Goal: Task Accomplishment & Management: Use online tool/utility

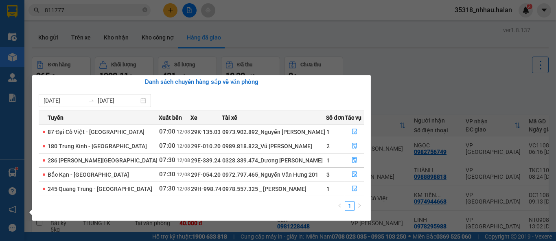
click at [360, 40] on section "Kết quả tìm kiếm ( 38 ) Bộ lọc Mã ĐH Trạng thái Món hàng Thu hộ Tổng cước Chưa …" at bounding box center [278, 120] width 556 height 241
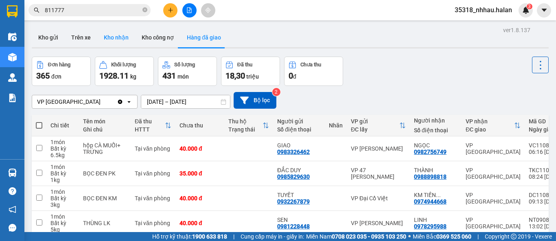
click at [107, 38] on button "Kho nhận" at bounding box center [116, 38] width 38 height 20
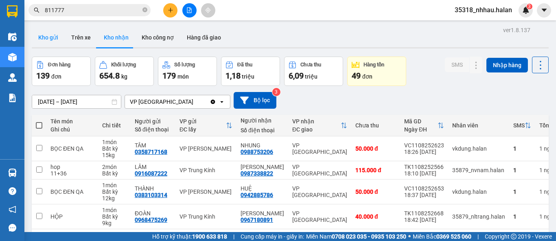
click at [49, 38] on button "Kho gửi" at bounding box center [48, 38] width 33 height 20
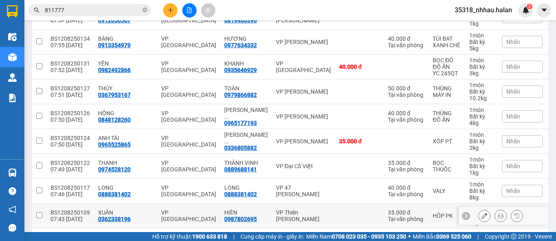
scroll to position [155, 0]
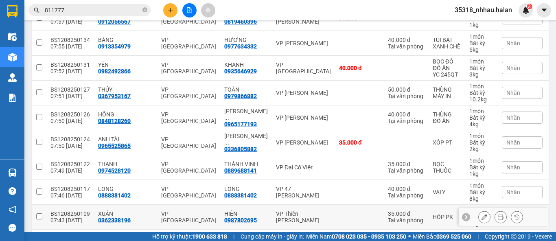
click at [279, 219] on div "VP Thiên [PERSON_NAME]" at bounding box center [303, 216] width 55 height 13
checkbox input "true"
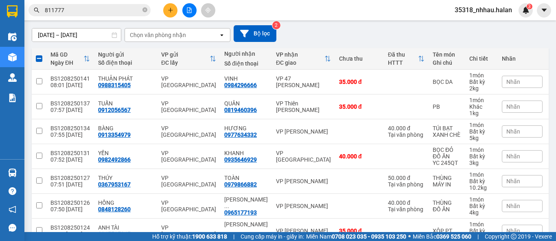
scroll to position [65, 0]
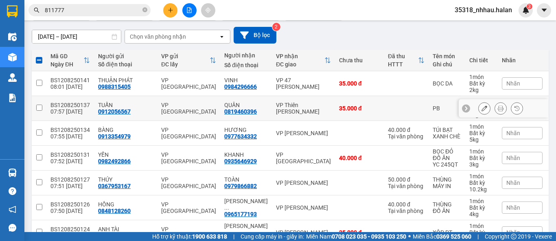
click at [293, 106] on div "VP Thiên [PERSON_NAME]" at bounding box center [303, 108] width 55 height 13
checkbox input "true"
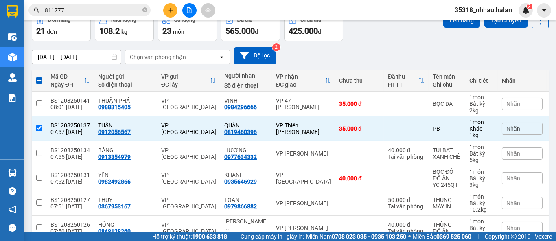
scroll to position [0, 0]
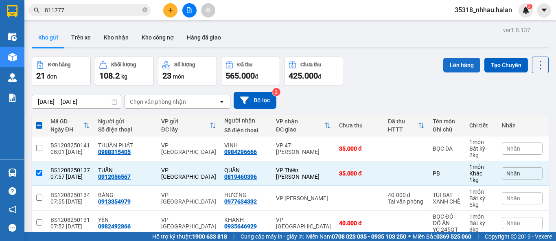
click at [450, 66] on button "Lên hàng" at bounding box center [461, 65] width 37 height 15
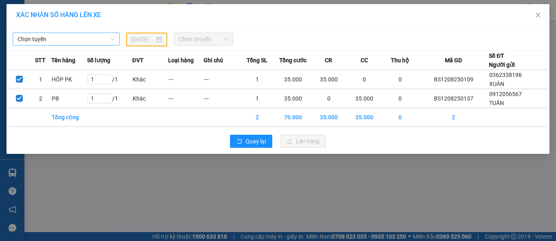
click at [98, 38] on span "Chọn tuyến" at bounding box center [66, 39] width 97 height 12
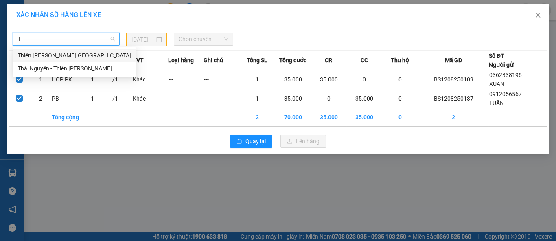
type input "TD"
click at [85, 69] on div "Thái Nguyên - Thiên [PERSON_NAME]" at bounding box center [75, 68] width 114 height 9
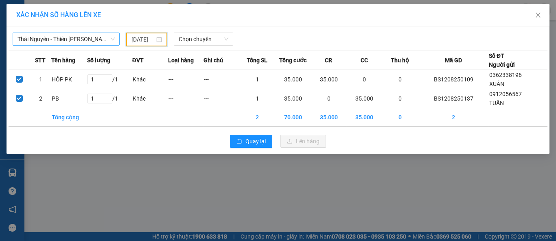
click at [147, 40] on input "[DATE]" at bounding box center [142, 39] width 23 height 9
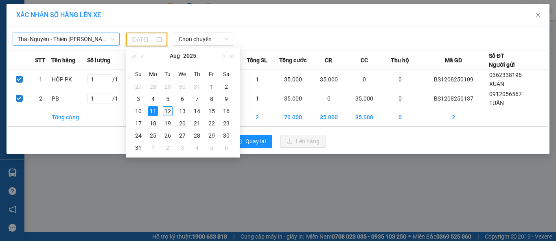
click at [166, 110] on div "12" at bounding box center [168, 111] width 10 height 10
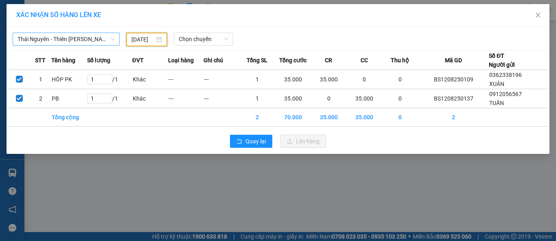
type input "[DATE]"
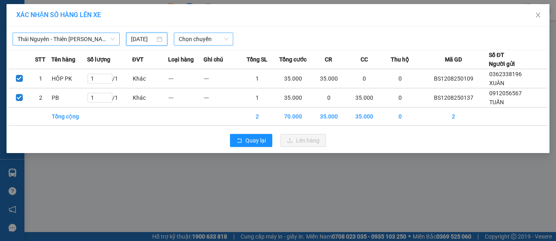
click at [206, 35] on span "Chọn chuyến" at bounding box center [204, 39] width 50 height 12
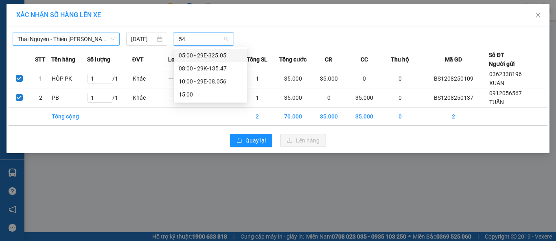
type input "547"
click at [224, 56] on div "08:00 - 29K-135.47" at bounding box center [211, 55] width 64 height 9
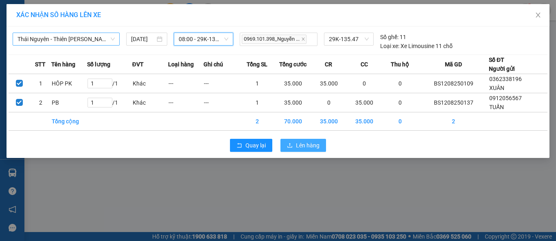
click at [298, 146] on span "Lên hàng" at bounding box center [308, 145] width 24 height 9
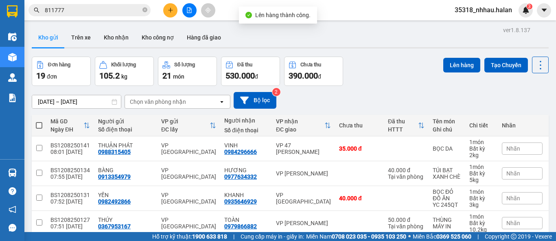
click at [184, 101] on div "Chọn văn phòng nhận" at bounding box center [158, 102] width 56 height 8
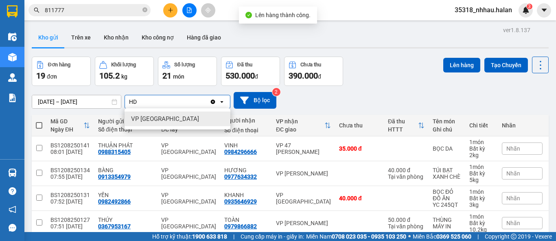
type input "HD"
click at [169, 116] on div "VP [GEOGRAPHIC_DATA]" at bounding box center [178, 119] width 106 height 15
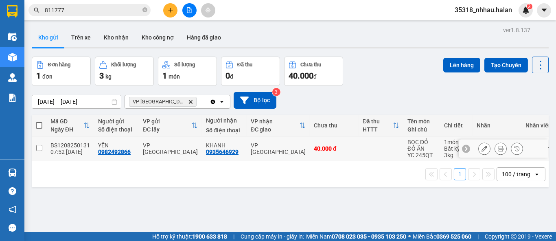
click at [251, 146] on div "VP [GEOGRAPHIC_DATA]" at bounding box center [278, 148] width 55 height 13
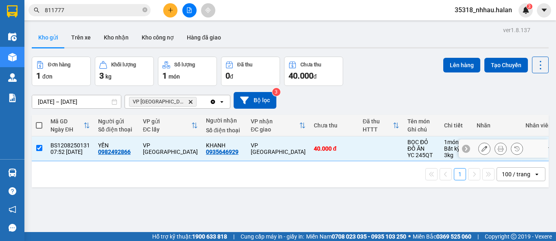
checkbox input "true"
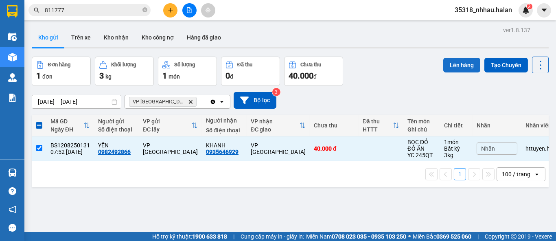
click at [446, 65] on button "Lên hàng" at bounding box center [461, 65] width 37 height 15
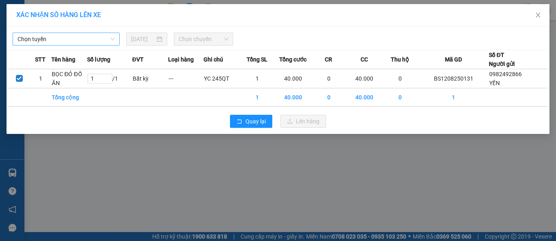
click at [85, 40] on span "Chọn tuyến" at bounding box center [66, 39] width 97 height 12
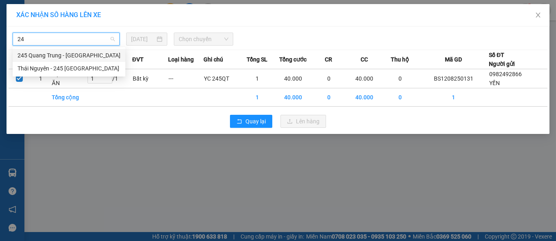
type input "245"
click at [86, 69] on div "Thái Nguyên - 245 [GEOGRAPHIC_DATA]" at bounding box center [69, 68] width 103 height 9
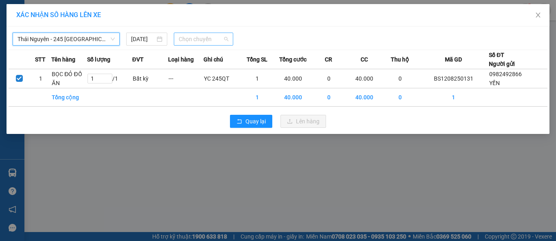
click at [187, 40] on span "Chọn chuyến" at bounding box center [204, 39] width 50 height 12
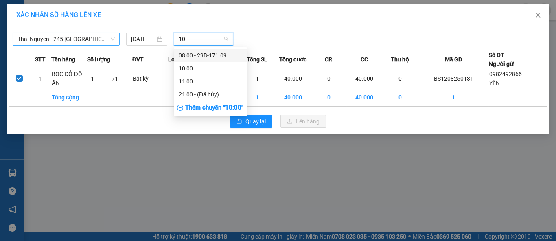
type input "109"
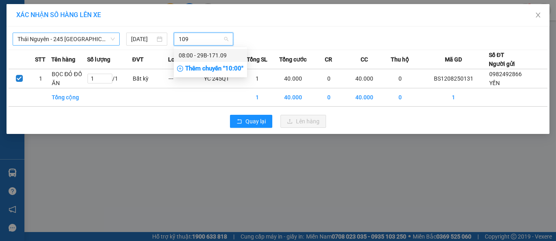
click at [211, 54] on div "08:00 - 29B-171.09" at bounding box center [211, 55] width 64 height 9
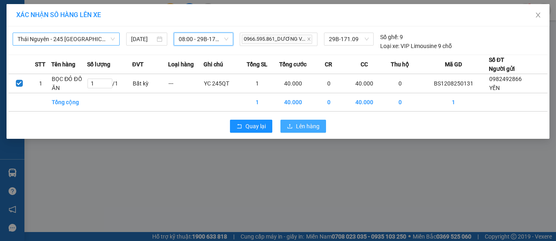
click at [299, 126] on span "Lên hàng" at bounding box center [308, 126] width 24 height 9
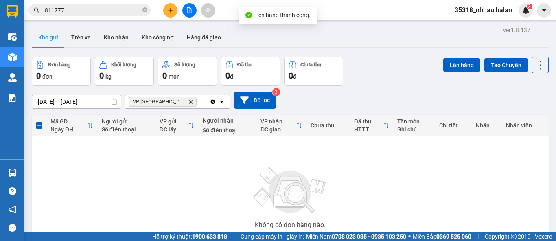
click at [215, 102] on icon "Clear all" at bounding box center [213, 102] width 7 height 7
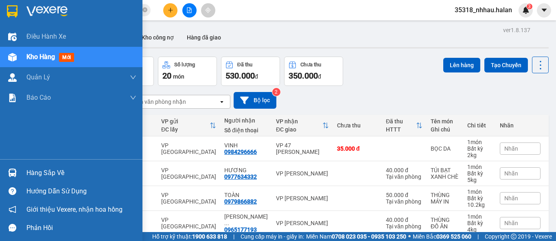
drag, startPoint x: 47, startPoint y: 172, endPoint x: 52, endPoint y: 171, distance: 5.4
click at [48, 171] on div "Hàng sắp về" at bounding box center [81, 173] width 110 height 12
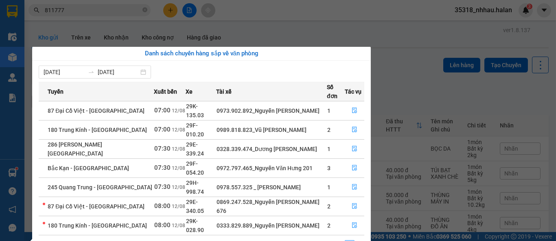
drag, startPoint x: 286, startPoint y: 27, endPoint x: 245, endPoint y: 2, distance: 48.2
click at [286, 26] on section "Kết quả tìm kiếm ( 38 ) Bộ lọc Mã ĐH Trạng thái Món hàng Thu hộ Tổng cước Chưa …" at bounding box center [278, 120] width 556 height 241
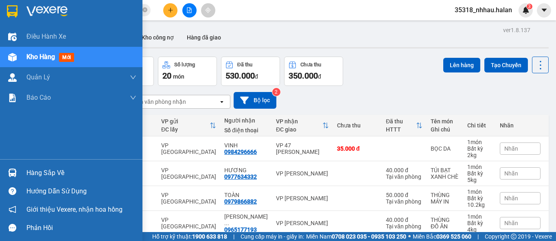
drag, startPoint x: 36, startPoint y: 171, endPoint x: 88, endPoint y: 155, distance: 54.0
click at [36, 170] on div "Hàng sắp về" at bounding box center [81, 173] width 110 height 12
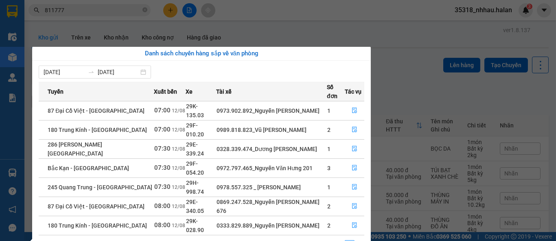
click at [173, 13] on section "Kết quả tìm kiếm ( 38 ) Bộ lọc Mã ĐH Trạng thái Món hàng Thu hộ Tổng cước Chưa …" at bounding box center [278, 120] width 556 height 241
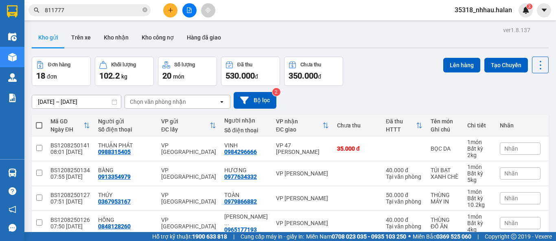
click at [173, 13] on button at bounding box center [170, 10] width 14 height 14
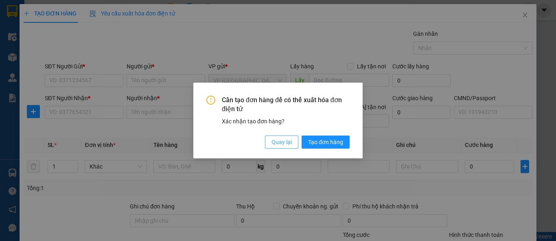
click at [280, 141] on span "Quay lại" at bounding box center [282, 142] width 20 height 9
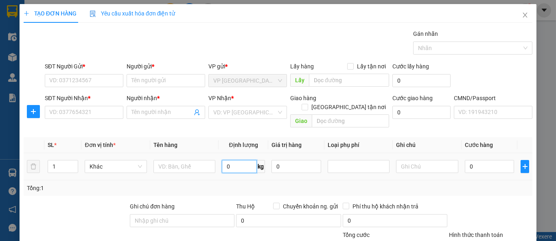
click at [236, 160] on input "0" at bounding box center [239, 166] width 35 height 13
type input "9"
click at [203, 160] on input "text" at bounding box center [184, 166] width 62 height 13
type input "HÔP"
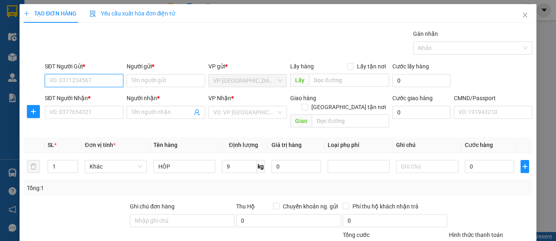
click at [75, 78] on input "SĐT Người Gửi *" at bounding box center [84, 80] width 79 height 13
type input "0974921455"
drag, startPoint x: 97, startPoint y: 94, endPoint x: 99, endPoint y: 101, distance: 7.1
click at [97, 95] on div "0974921455 - HẢI QUỲNH HVT" at bounding box center [88, 96] width 79 height 9
type input "HẢI QUỲNH HVT"
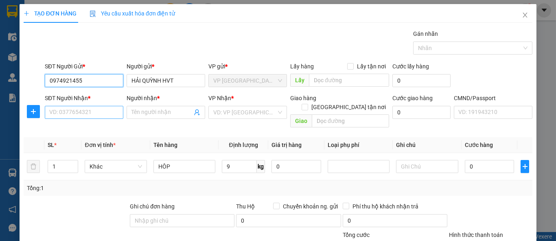
type input "0974921455"
click at [103, 112] on input "SĐT Người Nhận *" at bounding box center [84, 112] width 79 height 13
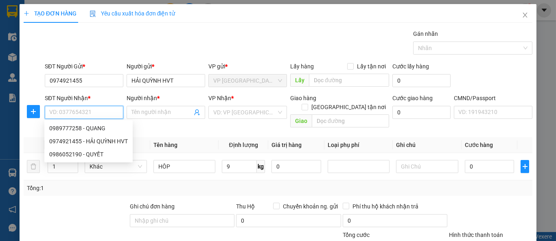
click at [103, 112] on input "SĐT Người Nhận *" at bounding box center [84, 112] width 79 height 13
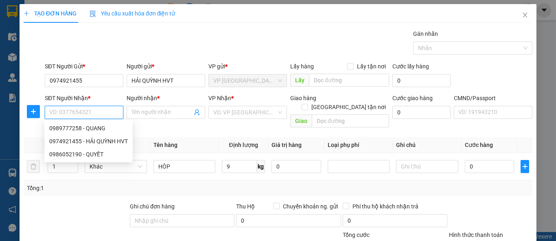
click at [103, 112] on input "SĐT Người Nhận *" at bounding box center [84, 112] width 79 height 13
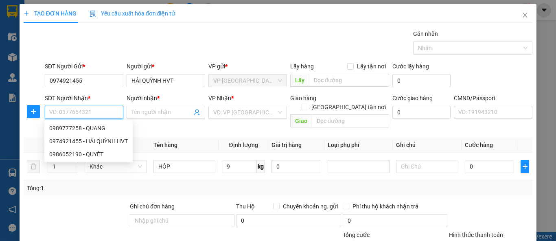
click at [103, 112] on input "SĐT Người Nhận *" at bounding box center [84, 112] width 79 height 13
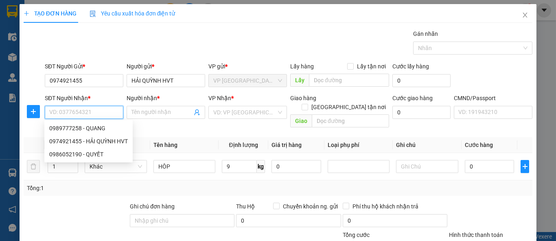
click at [103, 112] on input "SĐT Người Nhận *" at bounding box center [84, 112] width 79 height 13
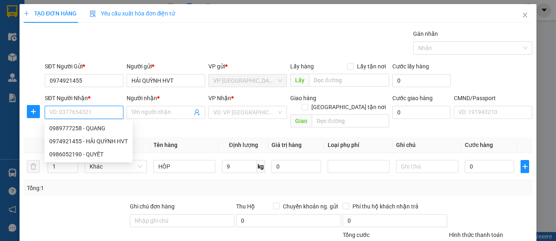
click at [103, 112] on input "SĐT Người Nhận *" at bounding box center [84, 112] width 79 height 13
type input "0989777258"
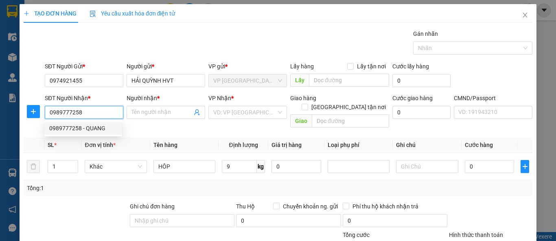
click at [99, 128] on div "0989777258 - QUANG" at bounding box center [83, 128] width 68 height 9
type input "QUANG"
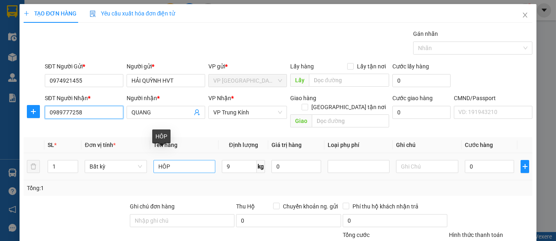
type input "0989777258"
click at [194, 160] on input "HÔP" at bounding box center [184, 166] width 62 height 13
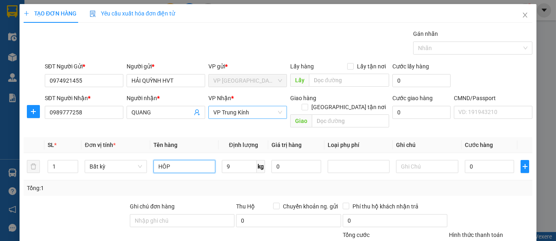
click at [226, 114] on span "VP Trung Kính" at bounding box center [247, 112] width 69 height 12
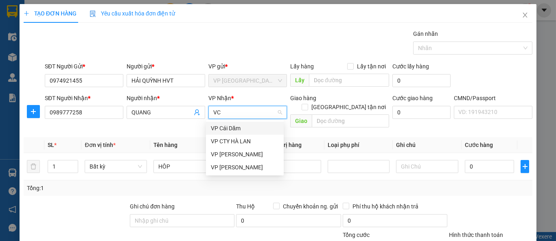
type input "VCC"
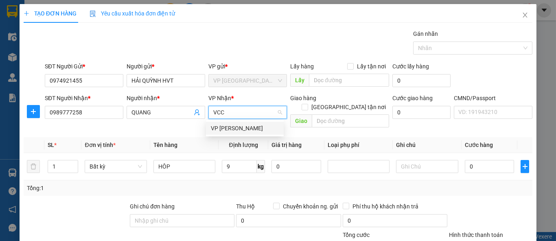
click at [233, 127] on div "VP [PERSON_NAME]" at bounding box center [245, 128] width 68 height 9
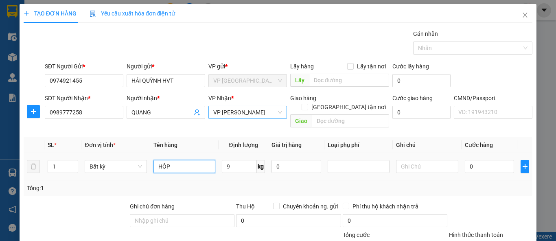
click at [186, 163] on input "HÔP" at bounding box center [184, 166] width 62 height 13
type input "HÔP PT"
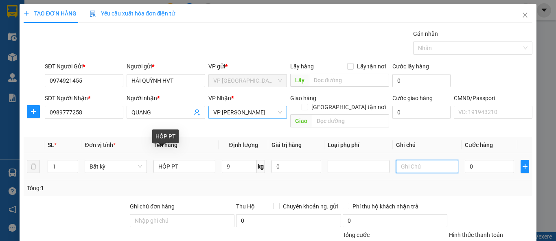
type input "40.000"
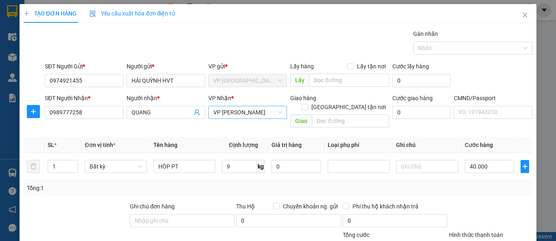
click at [490, 184] on div "Tổng: 1" at bounding box center [278, 188] width 502 height 9
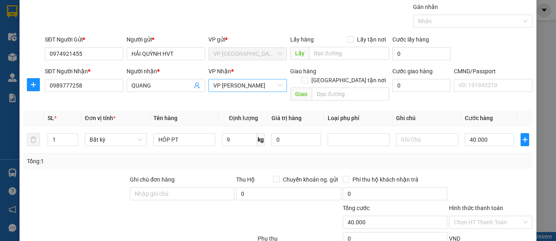
scroll to position [75, 0]
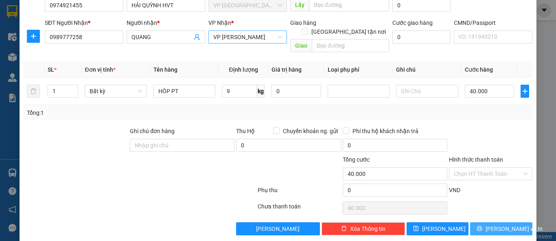
click at [493, 224] on span "[PERSON_NAME] và In" at bounding box center [514, 228] width 57 height 9
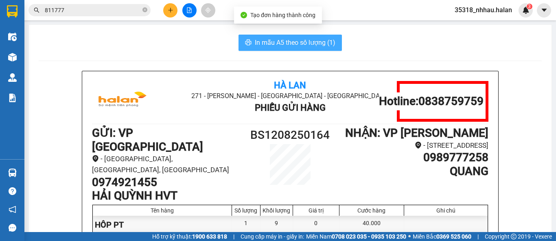
click at [302, 43] on span "In mẫu A5 theo số lượng (1)" at bounding box center [295, 42] width 81 height 10
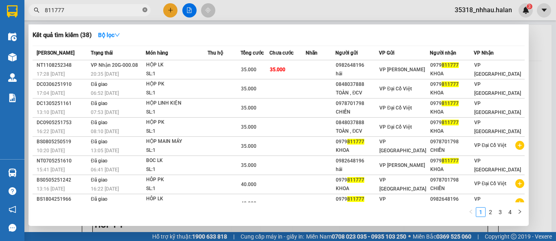
click at [144, 11] on icon "close-circle" at bounding box center [144, 9] width 5 height 5
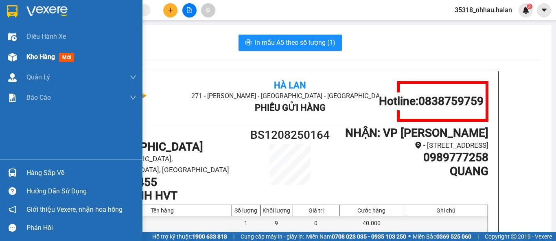
click at [16, 60] on img at bounding box center [12, 57] width 9 height 9
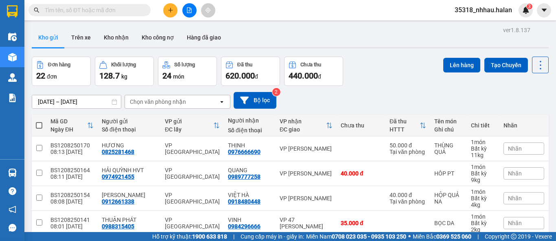
click at [164, 99] on div "Chọn văn phòng nhận" at bounding box center [158, 102] width 56 height 8
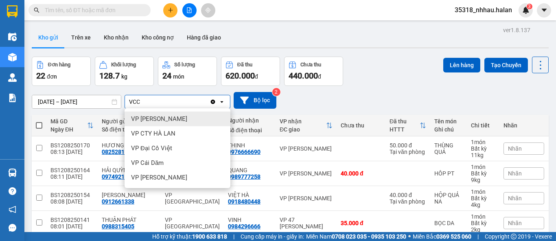
type input "VCC"
click at [161, 116] on span "VP [PERSON_NAME]" at bounding box center [159, 119] width 56 height 8
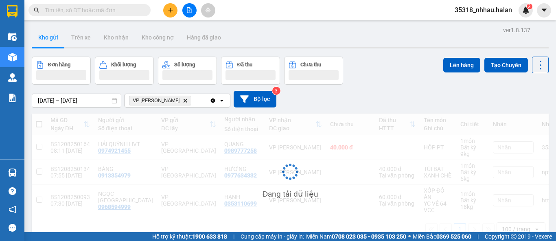
click at [193, 103] on div "VP Võ Chí Công Delete" at bounding box center [167, 100] width 85 height 13
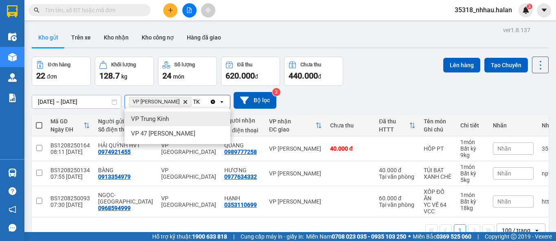
type input "TK"
click at [185, 119] on div "VP Trung Kính" at bounding box center [178, 119] width 106 height 15
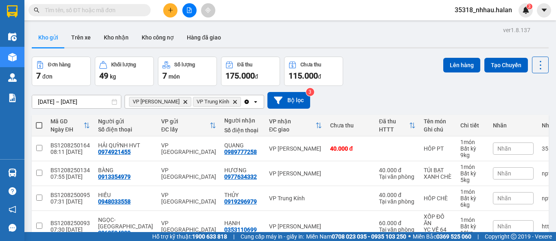
click at [243, 102] on div "Clear all open" at bounding box center [253, 101] width 20 height 13
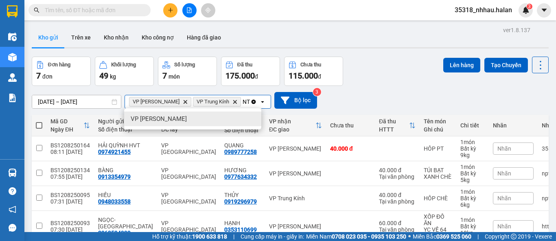
type input "NT"
click at [218, 120] on div "VP [PERSON_NAME]" at bounding box center [192, 119] width 137 height 15
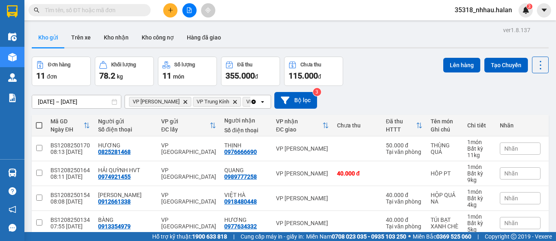
click at [40, 124] on span at bounding box center [39, 125] width 7 height 7
click at [39, 121] on input "checkbox" at bounding box center [39, 121] width 0 height 0
checkbox input "true"
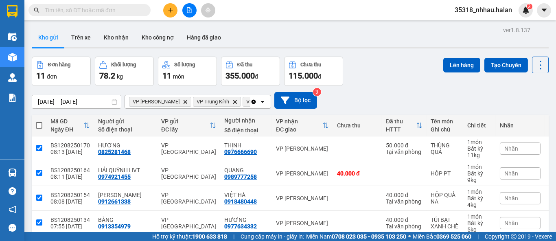
checkbox input "true"
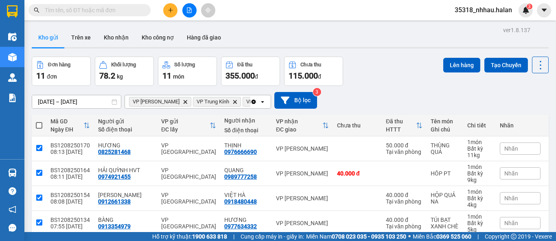
checkbox input "true"
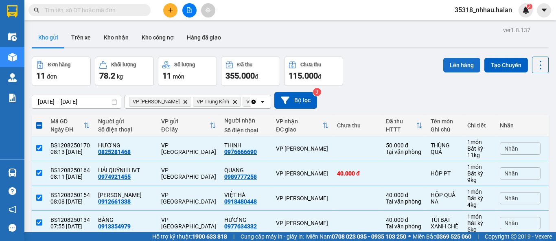
click at [464, 63] on button "Lên hàng" at bounding box center [461, 65] width 37 height 15
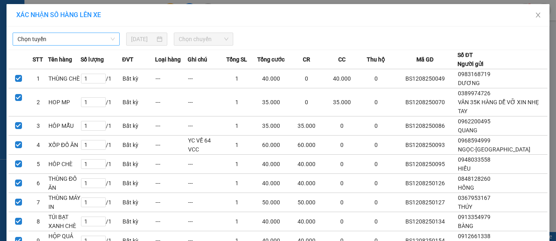
click at [101, 38] on span "Chọn tuyến" at bounding box center [66, 39] width 97 height 12
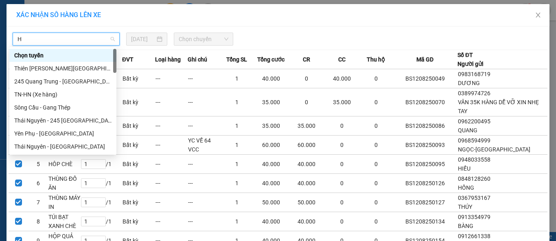
type input "HN"
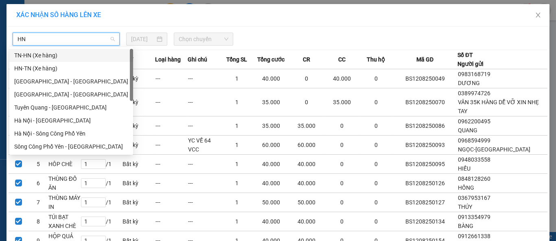
click at [39, 54] on div "TN-HN (Xe hàng)" at bounding box center [71, 55] width 114 height 9
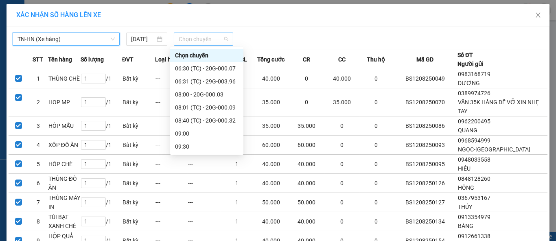
click at [185, 36] on span "Chọn chuyến" at bounding box center [204, 39] width 50 height 12
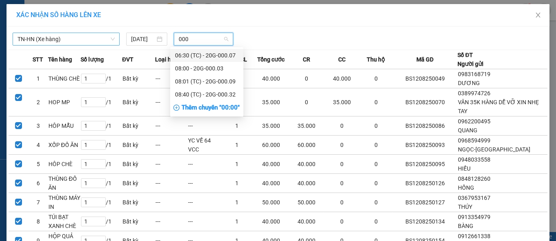
type input "0003"
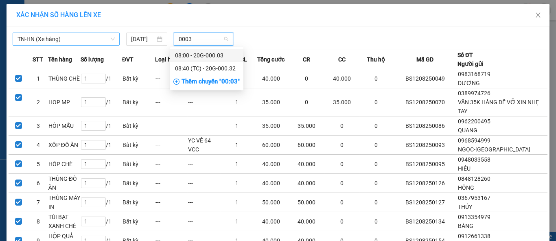
click at [209, 57] on div "08:00 - 20G-000.03" at bounding box center [207, 55] width 64 height 9
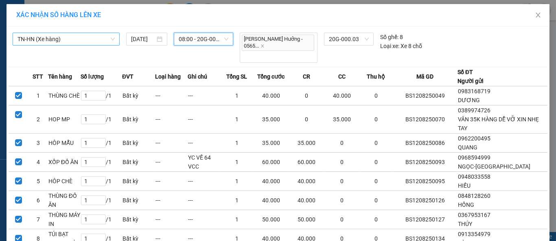
scroll to position [106, 0]
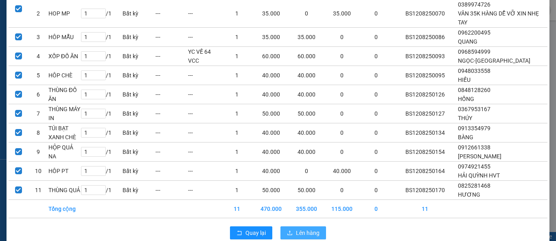
click at [311, 228] on span "Lên hàng" at bounding box center [308, 232] width 24 height 9
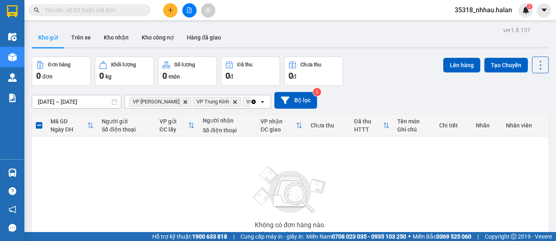
click at [254, 101] on icon "Clear all" at bounding box center [253, 102] width 7 height 7
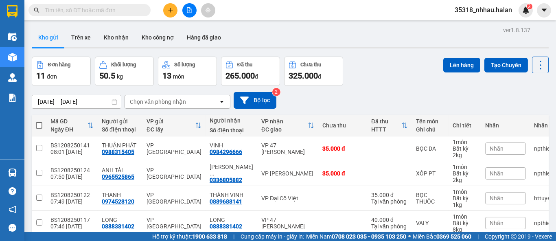
click at [39, 125] on span at bounding box center [39, 125] width 7 height 7
click at [39, 121] on input "checkbox" at bounding box center [39, 121] width 0 height 0
checkbox input "true"
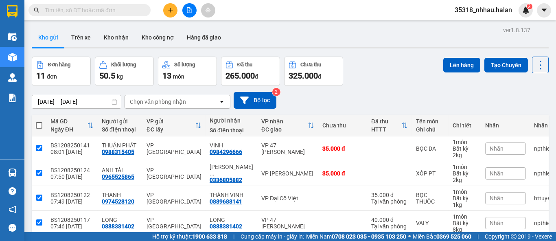
checkbox input "true"
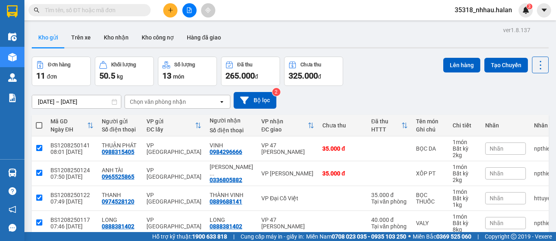
checkbox input "true"
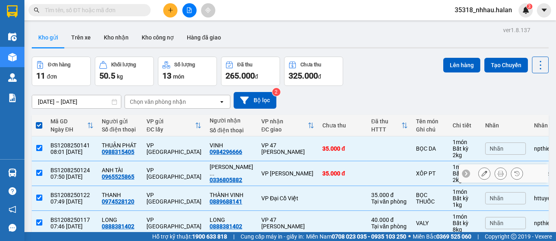
drag, startPoint x: 39, startPoint y: 171, endPoint x: 74, endPoint y: 162, distance: 36.1
click at [39, 171] on input "checkbox" at bounding box center [39, 173] width 6 height 6
checkbox input "false"
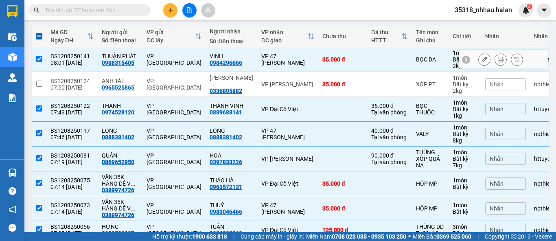
scroll to position [90, 0]
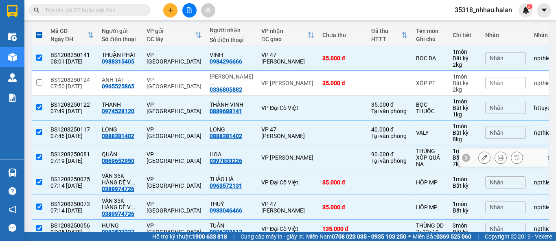
click at [40, 157] on input "checkbox" at bounding box center [39, 157] width 6 height 6
checkbox input "false"
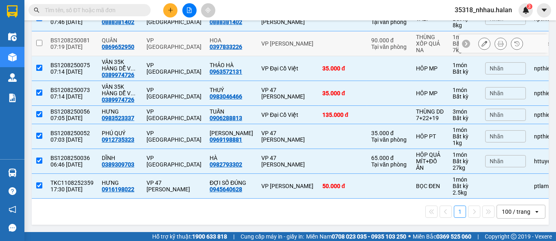
scroll to position [215, 0]
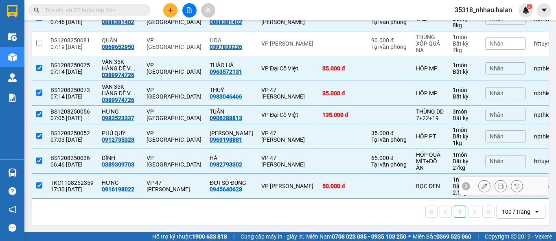
click at [41, 182] on input "checkbox" at bounding box center [39, 185] width 6 height 6
checkbox input "false"
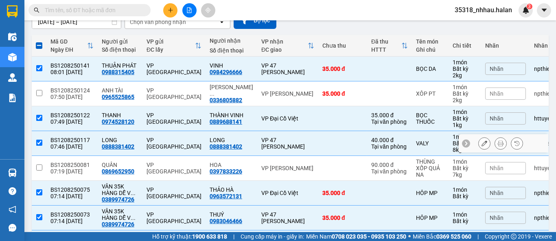
scroll to position [0, 0]
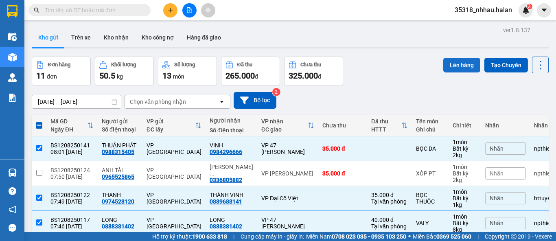
click at [453, 67] on button "Lên hàng" at bounding box center [461, 65] width 37 height 15
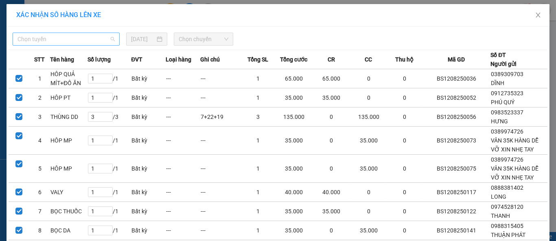
click at [82, 42] on span "Chọn tuyến" at bounding box center [66, 39] width 97 height 12
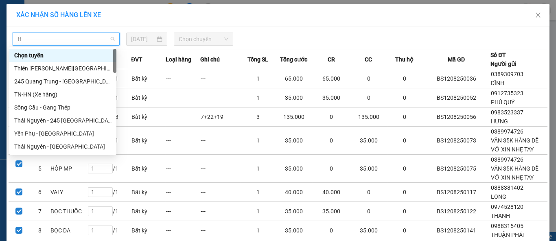
type input "HN"
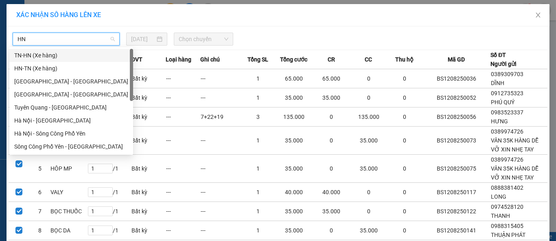
click at [38, 55] on div "TN-HN (Xe hàng)" at bounding box center [71, 55] width 114 height 9
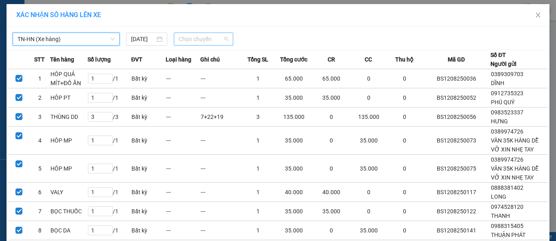
click at [205, 39] on span "Chọn chuyến" at bounding box center [204, 39] width 50 height 12
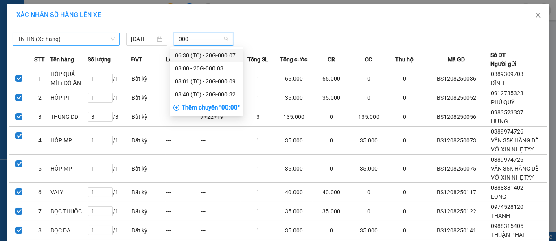
type input "0009"
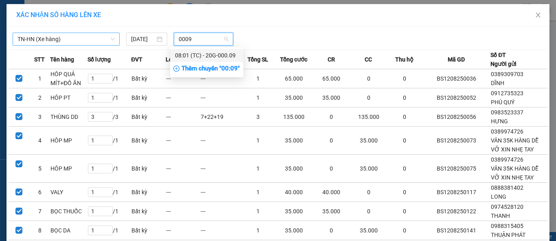
click at [229, 55] on div "08:01 (TC) - 20G-000.09" at bounding box center [207, 55] width 64 height 9
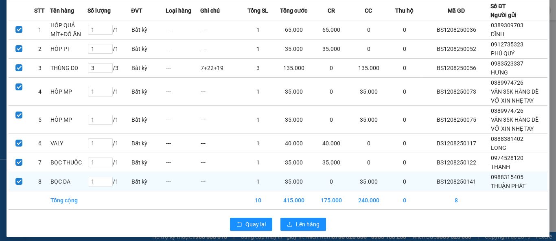
scroll to position [58, 0]
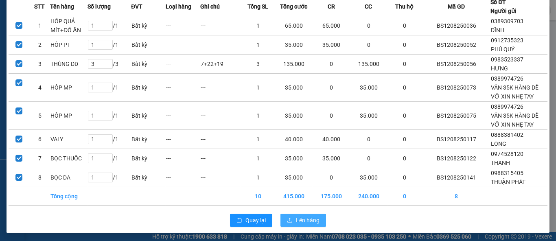
click at [313, 217] on span "Lên hàng" at bounding box center [308, 220] width 24 height 9
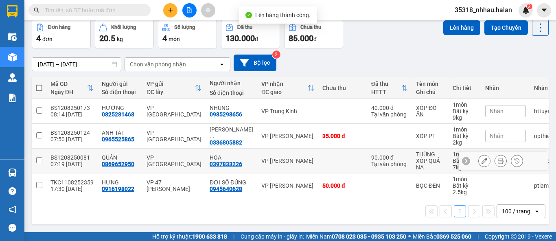
scroll to position [41, 0]
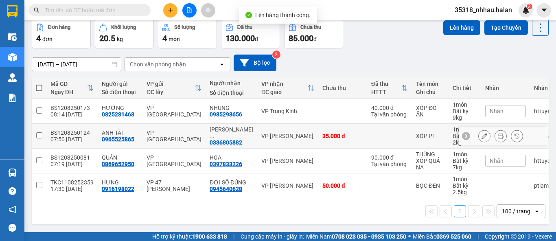
click at [266, 133] on div "VP [PERSON_NAME]" at bounding box center [287, 136] width 53 height 7
checkbox input "true"
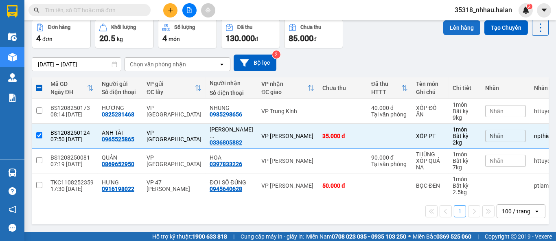
click at [455, 28] on button "Lên hàng" at bounding box center [461, 27] width 37 height 15
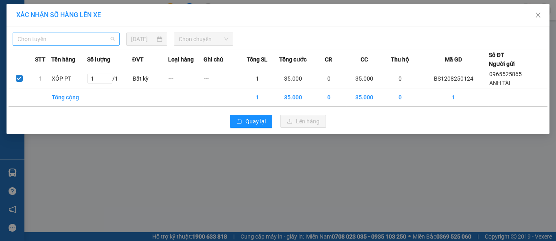
click at [50, 42] on span "Chọn tuyến" at bounding box center [66, 39] width 97 height 12
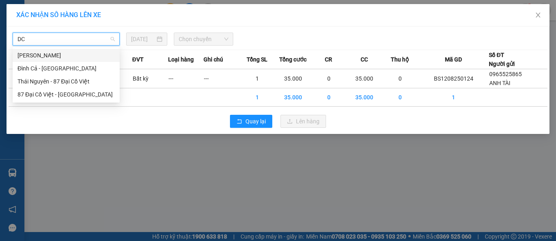
type input "DCV"
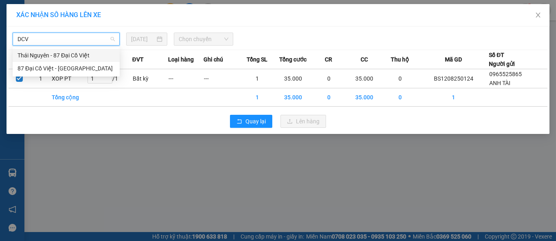
click at [53, 55] on div "Thái Nguyên - 87 Đại Cồ Việt" at bounding box center [66, 55] width 97 height 9
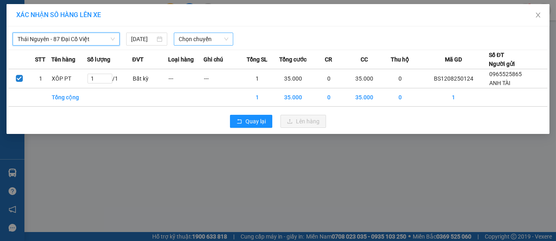
click at [180, 39] on span "Chọn chuyến" at bounding box center [204, 39] width 50 height 12
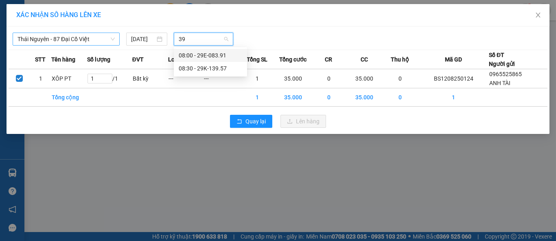
type input "391"
click at [205, 52] on div "08:00 - 29E-083.91" at bounding box center [211, 55] width 64 height 9
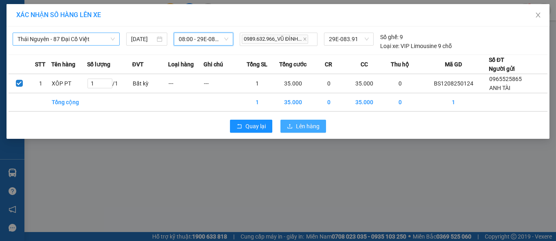
click at [300, 123] on span "Lên hàng" at bounding box center [308, 126] width 24 height 9
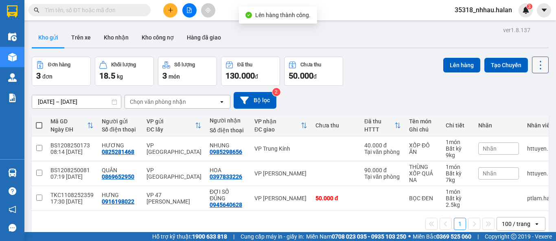
click at [535, 63] on icon at bounding box center [540, 64] width 11 height 11
click at [523, 115] on span "Làm mới" at bounding box center [522, 116] width 22 height 8
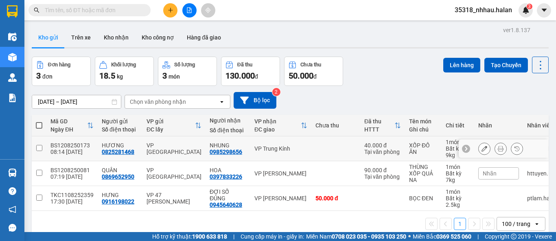
click at [288, 150] on div "VP Trung Kính" at bounding box center [280, 148] width 53 height 7
checkbox input "true"
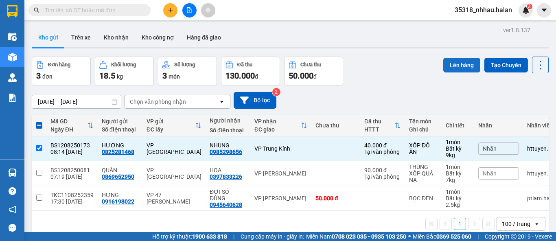
click at [452, 66] on button "Lên hàng" at bounding box center [461, 65] width 37 height 15
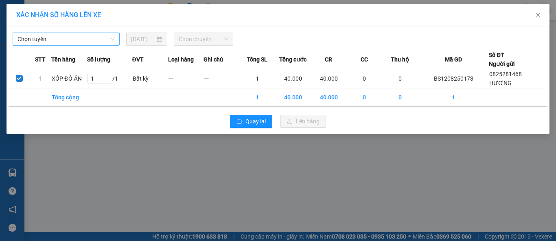
click at [64, 42] on span "Chọn tuyến" at bounding box center [66, 39] width 97 height 12
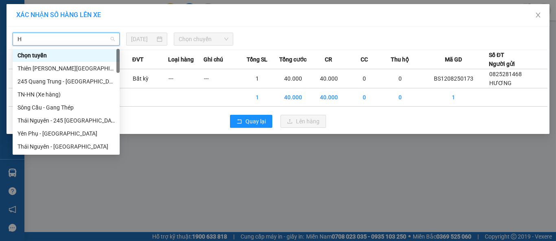
type input "HN"
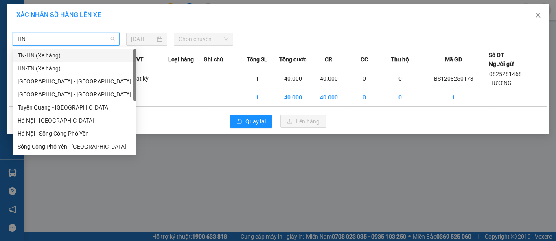
click at [35, 54] on div "TN-HN (Xe hàng)" at bounding box center [75, 55] width 114 height 9
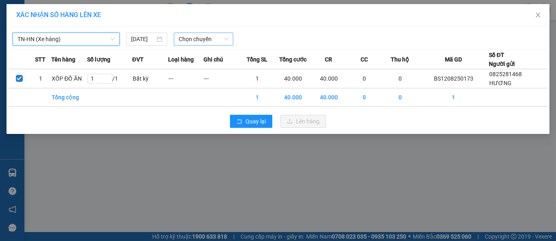
click at [188, 37] on span "Chọn chuyến" at bounding box center [204, 39] width 50 height 12
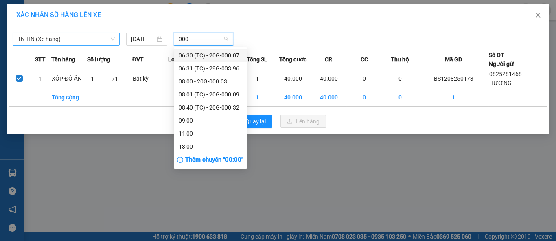
type input "0003"
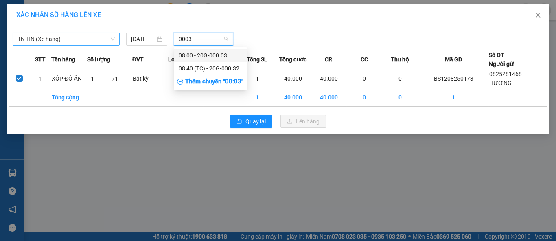
click at [215, 55] on div "08:00 - 20G-000.03" at bounding box center [211, 55] width 64 height 9
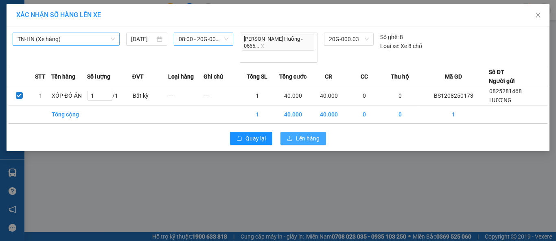
click at [293, 132] on button "Lên hàng" at bounding box center [303, 138] width 46 height 13
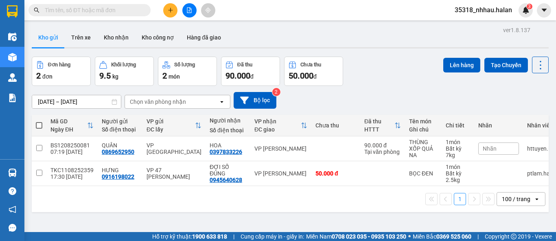
click at [109, 12] on input "text" at bounding box center [93, 10] width 96 height 9
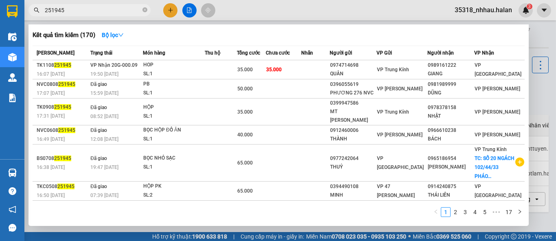
type input "251945"
click at [534, 33] on div at bounding box center [278, 120] width 556 height 241
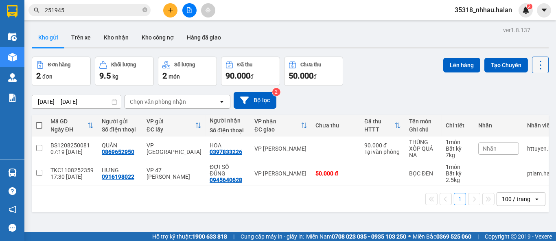
click at [535, 59] on icon at bounding box center [540, 64] width 11 height 11
click at [525, 116] on span "Làm mới" at bounding box center [522, 116] width 22 height 8
click at [535, 69] on icon at bounding box center [540, 64] width 11 height 11
click at [525, 116] on span "Làm mới" at bounding box center [522, 116] width 22 height 8
click at [169, 11] on icon "plus" at bounding box center [171, 10] width 6 height 6
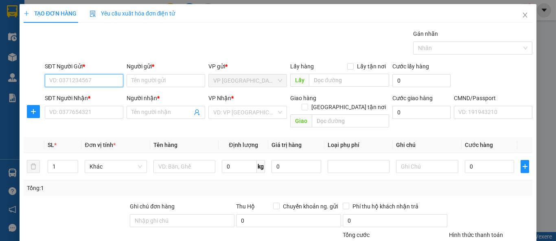
click at [91, 79] on input "SĐT Người Gửi *" at bounding box center [84, 80] width 79 height 13
click at [101, 81] on input "SĐT Người Gửi *" at bounding box center [84, 80] width 79 height 13
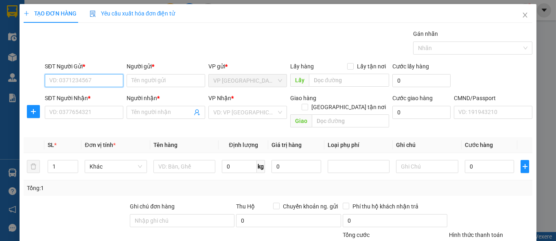
click at [101, 81] on input "SĐT Người Gửi *" at bounding box center [84, 80] width 79 height 13
type input "0983334683"
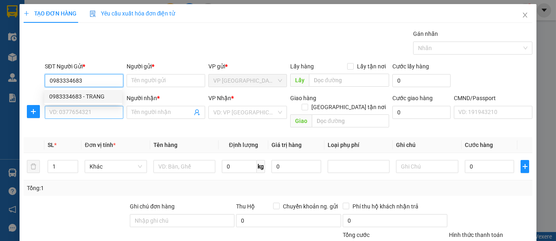
drag, startPoint x: 97, startPoint y: 96, endPoint x: 101, endPoint y: 106, distance: 10.1
click at [98, 98] on div "0983334683 - TRANG" at bounding box center [83, 96] width 68 height 9
type input "TRANG"
type input "0983334683"
click at [102, 112] on input "SĐT Người Nhận *" at bounding box center [84, 112] width 79 height 13
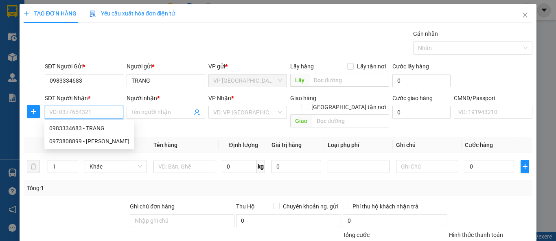
click at [102, 112] on input "SĐT Người Nhận *" at bounding box center [84, 112] width 79 height 13
click at [90, 112] on input "SĐT Người Nhận *" at bounding box center [84, 112] width 79 height 13
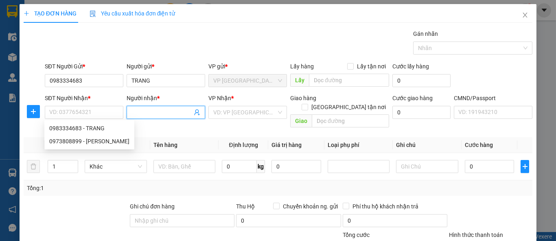
click at [196, 113] on icon "user-add" at bounding box center [196, 113] width 5 height 6
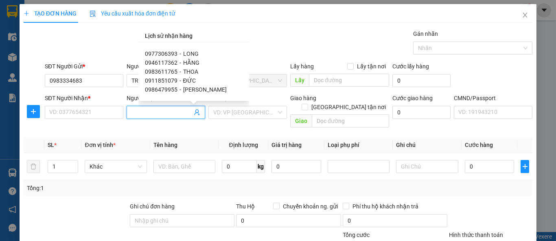
scroll to position [45, 0]
click at [95, 116] on input "SĐT Người Nhận *" at bounding box center [84, 112] width 79 height 13
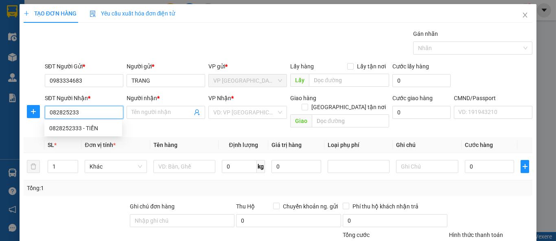
type input "0828252333"
click at [99, 129] on div "0828252333 - TIẾN" at bounding box center [83, 128] width 68 height 9
type input "TIẾN"
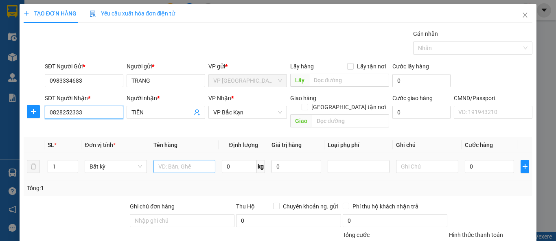
type input "0828252333"
click at [184, 160] on input "text" at bounding box center [184, 166] width 62 height 13
type input "PBI"
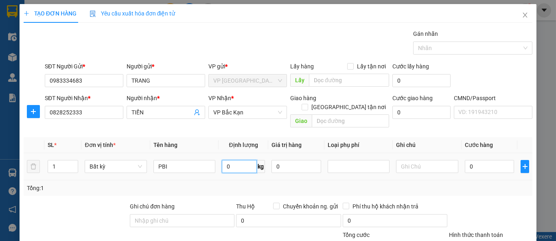
click at [230, 160] on input "0" at bounding box center [239, 166] width 35 height 13
type input "1"
type input "35.000"
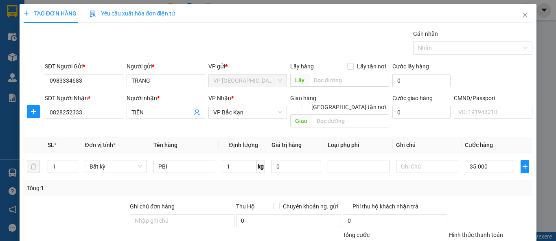
click at [472, 184] on div "Tổng: 1" at bounding box center [278, 188] width 502 height 9
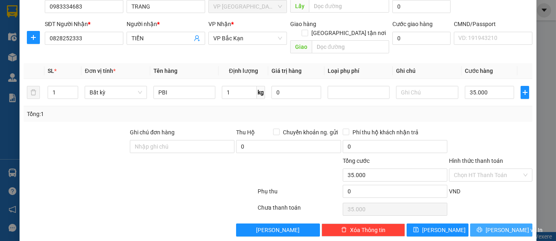
scroll to position [75, 0]
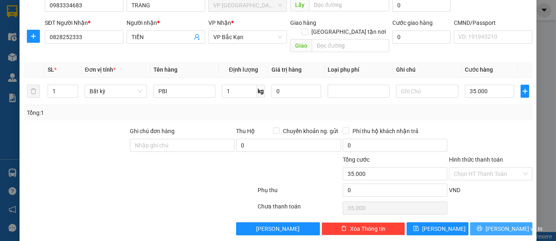
click at [493, 224] on button "[PERSON_NAME] và In" at bounding box center [501, 228] width 62 height 13
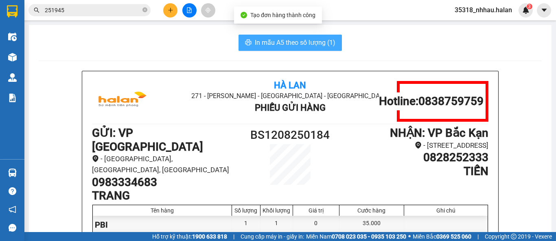
click at [310, 45] on span "In mẫu A5 theo số lượng (1)" at bounding box center [295, 42] width 81 height 10
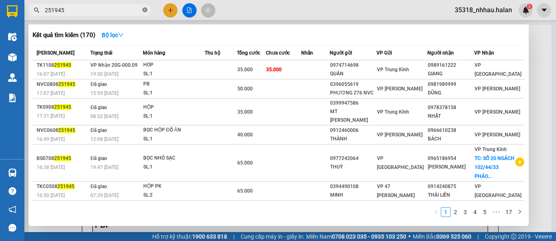
click at [145, 10] on icon "close-circle" at bounding box center [144, 9] width 5 height 5
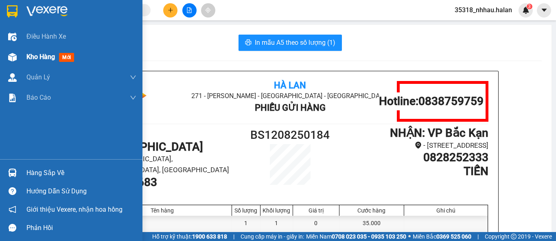
click at [33, 55] on span "Kho hàng" at bounding box center [40, 57] width 28 height 8
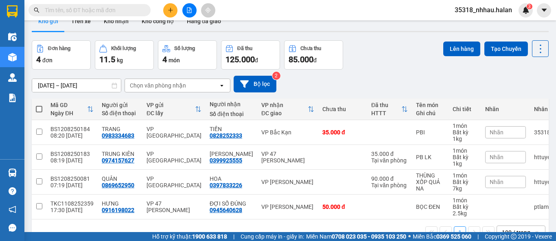
scroll to position [41, 0]
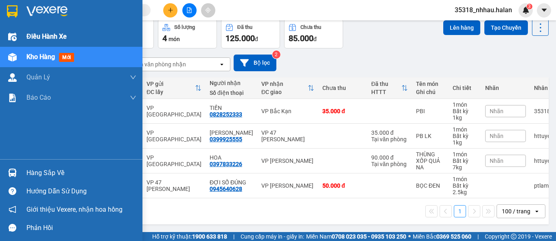
click at [27, 37] on span "Điều hành xe" at bounding box center [46, 36] width 40 height 10
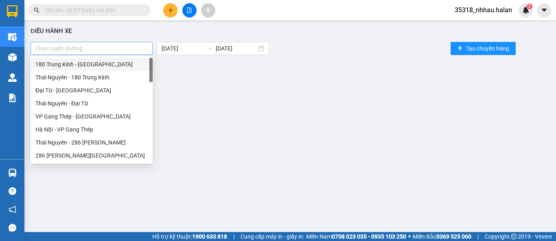
click at [104, 50] on div at bounding box center [92, 49] width 118 height 10
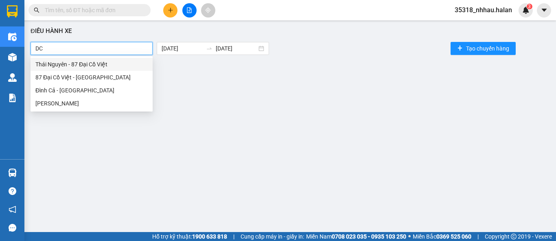
type input "DCV"
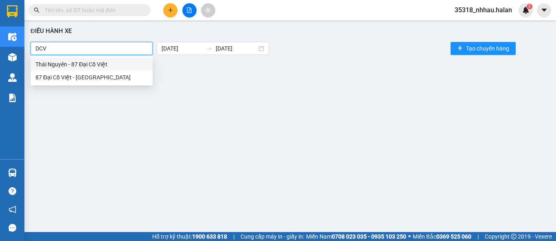
click at [81, 64] on div "Thái Nguyên - 87 Đại Cồ Việt" at bounding box center [91, 64] width 112 height 9
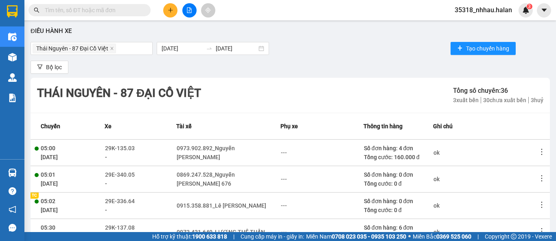
click at [231, 68] on div "Bộ lọc" at bounding box center [290, 67] width 519 height 13
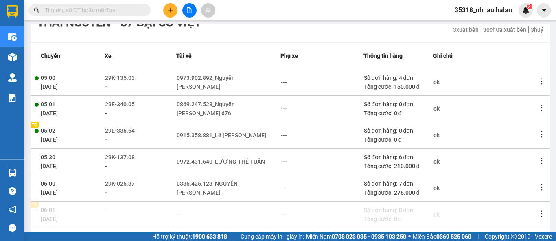
scroll to position [203, 0]
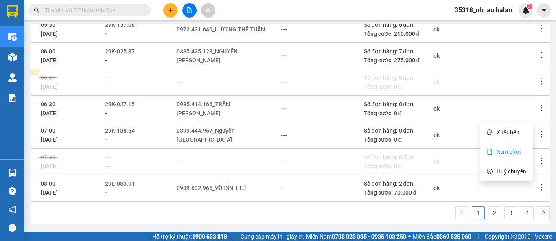
click at [504, 155] on span "Xem phơi" at bounding box center [509, 152] width 24 height 7
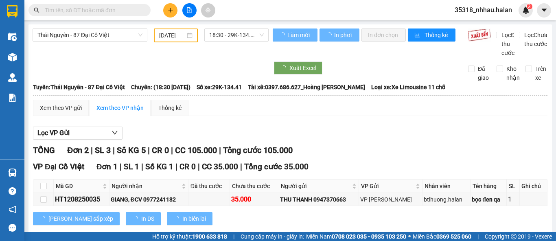
type input "[DATE]"
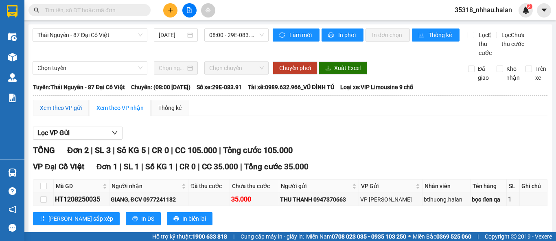
click at [64, 112] on div "Xem theo VP gửi" at bounding box center [61, 107] width 42 height 9
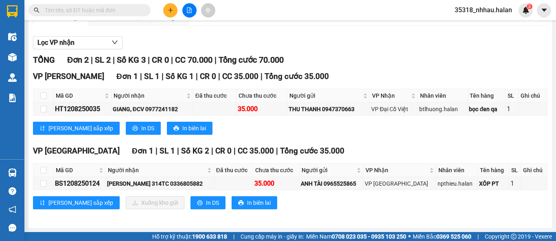
scroll to position [98, 0]
click at [44, 169] on input "checkbox" at bounding box center [43, 170] width 7 height 7
checkbox input "true"
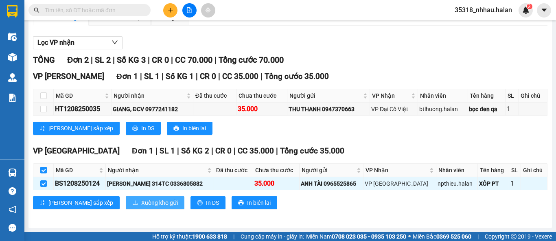
click at [141, 202] on span "Xuống kho gửi" at bounding box center [159, 202] width 37 height 9
click at [141, 201] on span "Xuống kho gửi" at bounding box center [159, 202] width 37 height 9
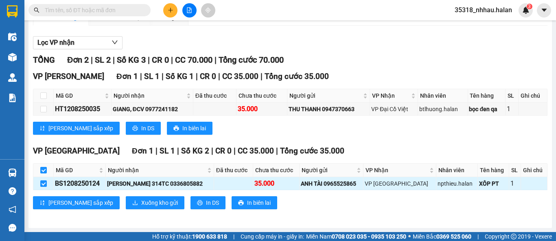
click at [90, 184] on div "BS1208250124" at bounding box center [79, 183] width 49 height 10
copy div "BS1208250124"
click at [93, 10] on input "text" at bounding box center [93, 10] width 96 height 9
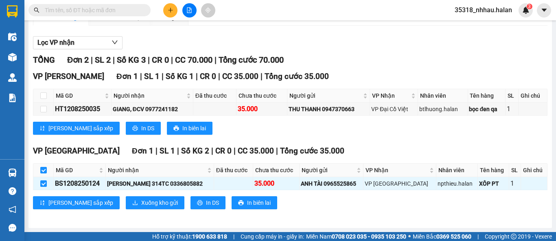
paste input "BS1208250124"
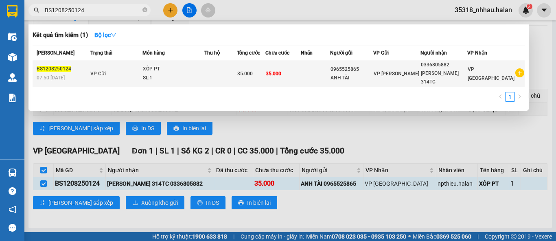
type input "BS1208250124"
click at [232, 74] on td at bounding box center [220, 73] width 33 height 27
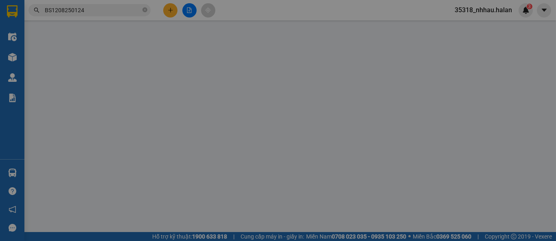
type input "0965525865"
type input "0336805882"
type input "35.000"
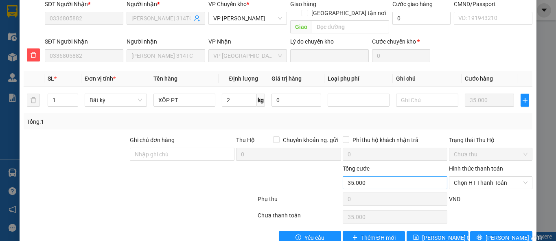
scroll to position [105, 0]
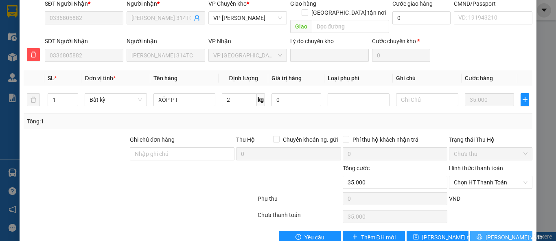
click at [487, 231] on button "[PERSON_NAME] và In" at bounding box center [501, 237] width 62 height 13
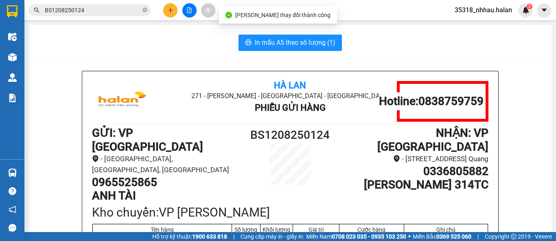
click at [116, 9] on input "BS1208250124" at bounding box center [93, 10] width 96 height 9
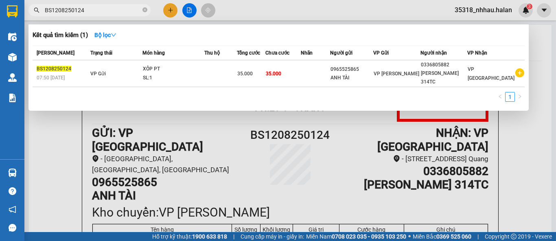
click at [537, 60] on div at bounding box center [278, 120] width 556 height 241
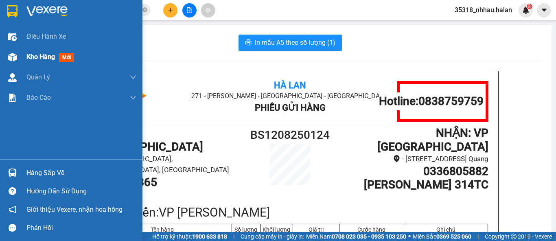
click at [38, 59] on span "Kho hàng" at bounding box center [40, 57] width 28 height 8
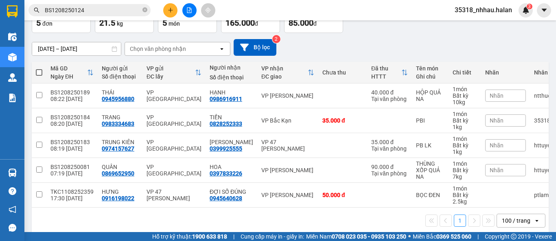
scroll to position [66, 0]
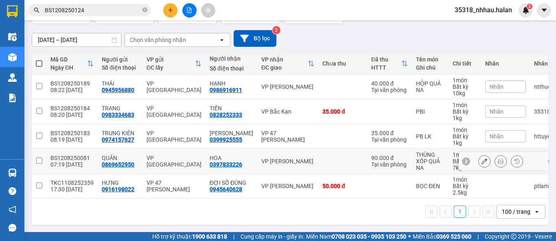
click at [329, 152] on td at bounding box center [342, 161] width 49 height 25
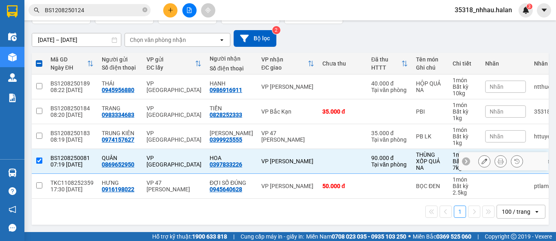
click at [296, 159] on div "VP [PERSON_NAME]" at bounding box center [287, 161] width 53 height 7
checkbox input "false"
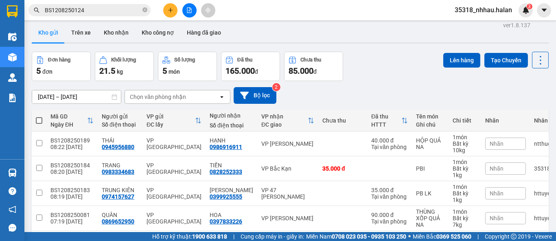
scroll to position [0, 0]
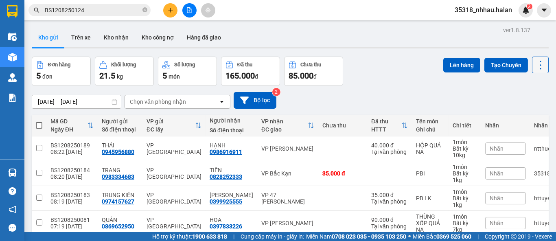
click at [535, 65] on icon at bounding box center [540, 64] width 11 height 11
click at [523, 114] on span "Làm mới" at bounding box center [522, 116] width 22 height 8
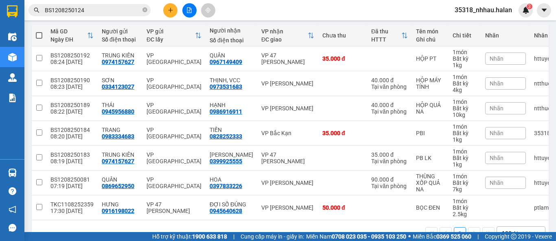
scroll to position [90, 0]
click at [172, 7] on button at bounding box center [170, 10] width 14 height 14
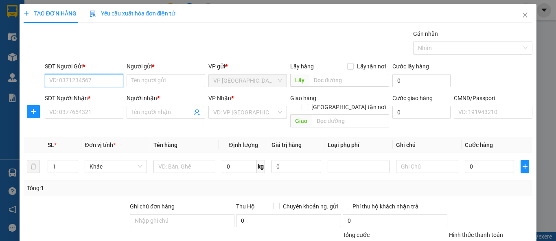
click at [94, 79] on input "SĐT Người Gửi *" at bounding box center [84, 80] width 79 height 13
type input "0981222286"
click at [94, 97] on div "0981222286 - ĐIỀU" at bounding box center [83, 96] width 68 height 9
type input "ĐIỀU"
type input "0981222286"
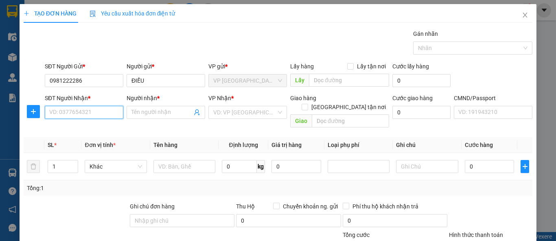
click at [106, 113] on input "SĐT Người Nhận *" at bounding box center [84, 112] width 79 height 13
type input "0986893388"
click at [106, 113] on input "0986893388" at bounding box center [84, 112] width 79 height 13
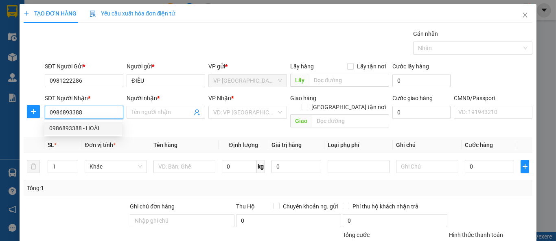
click at [102, 128] on div "0986893388 - HOÀI" at bounding box center [83, 128] width 68 height 9
type input "HOÀI"
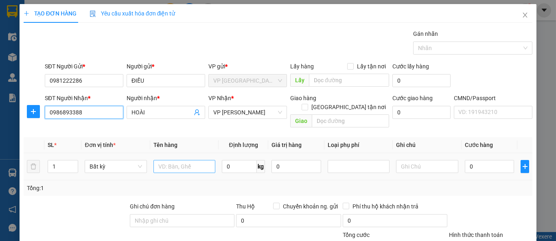
type input "0986893388"
click at [170, 160] on input "text" at bounding box center [184, 166] width 62 height 13
type input "h"
type input "HÔP THUỐC"
click at [232, 160] on input "0" at bounding box center [239, 166] width 35 height 13
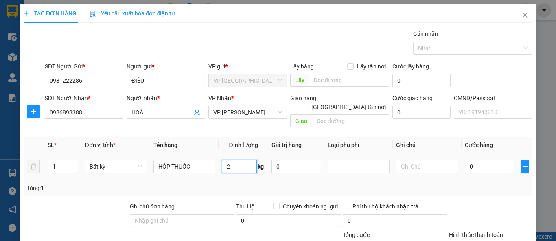
type input "2"
type input "35.000"
click at [476, 184] on div "Tổng: 1" at bounding box center [278, 188] width 502 height 9
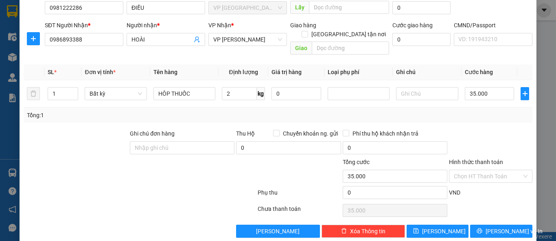
scroll to position [75, 0]
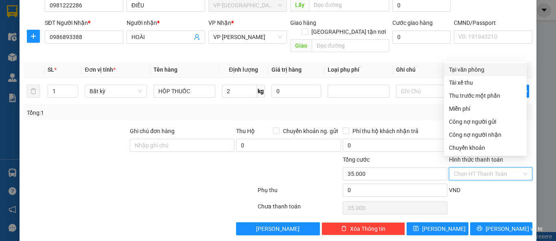
click at [473, 168] on input "Hình thức thanh toán" at bounding box center [488, 174] width 68 height 12
click at [461, 69] on div "Tại văn phòng" at bounding box center [485, 69] width 73 height 9
type input "0"
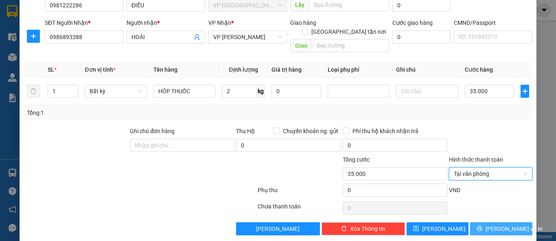
click at [496, 224] on span "[PERSON_NAME] và In" at bounding box center [514, 228] width 57 height 9
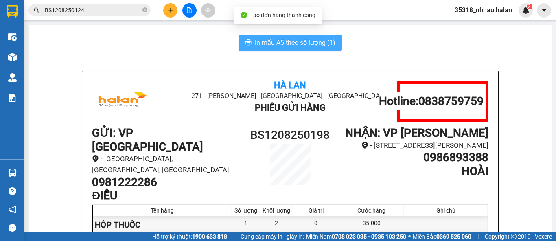
click at [315, 46] on span "In mẫu A5 theo số lượng (1)" at bounding box center [295, 42] width 81 height 10
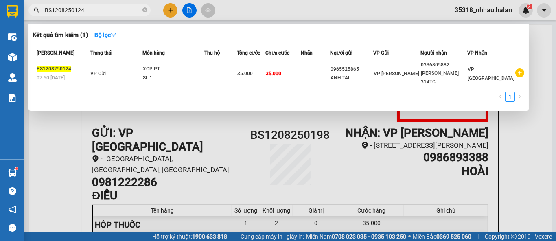
click at [106, 7] on input "BS1208250124" at bounding box center [93, 10] width 96 height 9
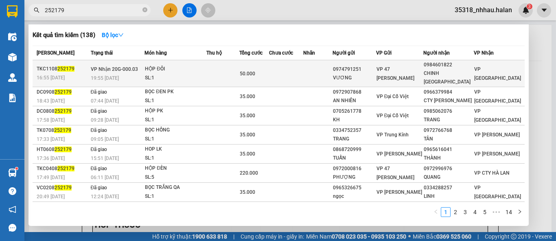
type input "252179"
click at [172, 67] on div "HỘP ĐÔI" at bounding box center [175, 69] width 61 height 9
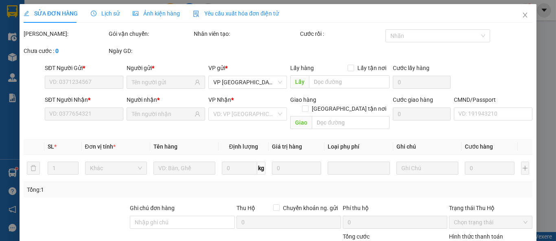
type input "0974791251"
type input "VƯƠNG"
type input "0984601822"
type input "CHINH [GEOGRAPHIC_DATA]"
type input "50.000"
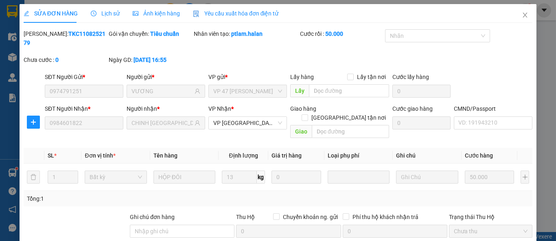
scroll to position [59, 0]
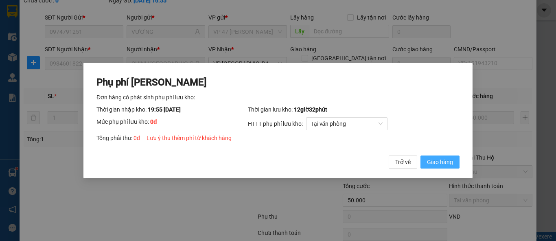
click at [434, 163] on span "Giao hàng" at bounding box center [440, 162] width 26 height 9
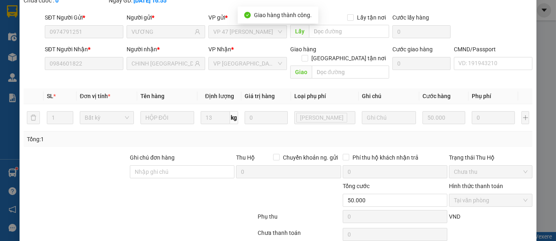
scroll to position [9, 0]
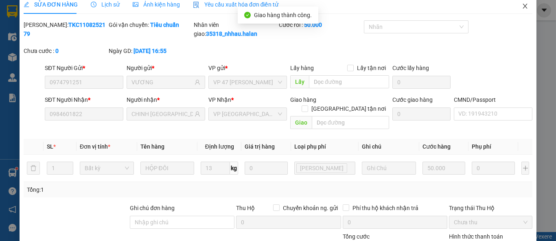
click at [522, 7] on icon "close" at bounding box center [525, 6] width 7 height 7
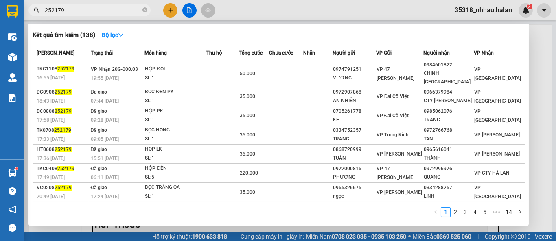
click at [66, 12] on input "252179" at bounding box center [93, 10] width 96 height 9
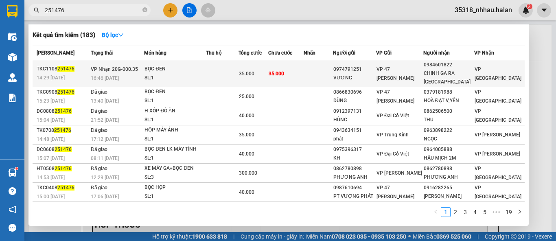
type input "251476"
click at [117, 72] on span "VP Nhận 20G-000.35" at bounding box center [114, 69] width 47 height 6
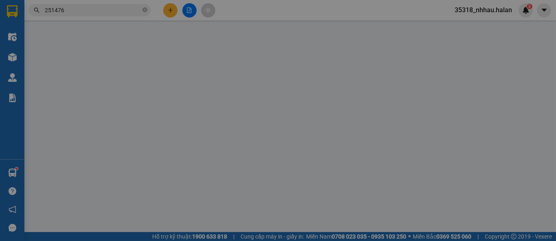
type input "0974791251"
type input "VƯƠNG"
type input "0984601822"
type input "CHINH GA RA [GEOGRAPHIC_DATA]"
type input "35.000"
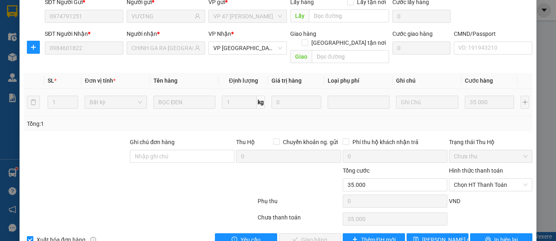
scroll to position [77, 0]
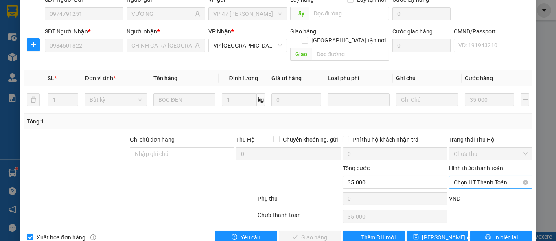
click at [454, 176] on span "Chọn HT Thanh Toán" at bounding box center [491, 182] width 74 height 12
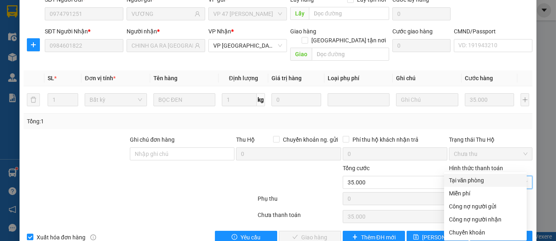
click at [454, 178] on div "Tại văn phòng" at bounding box center [485, 180] width 73 height 9
type input "0"
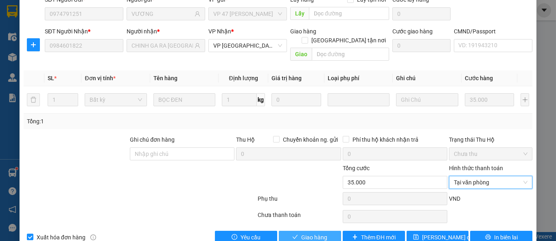
click at [319, 233] on span "Giao hàng" at bounding box center [314, 237] width 26 height 9
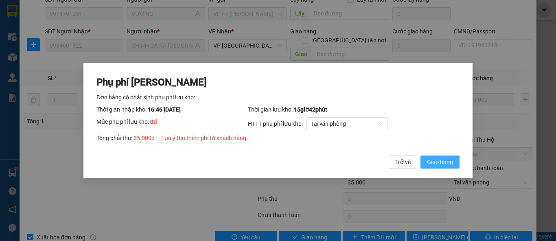
drag, startPoint x: 431, startPoint y: 160, endPoint x: 443, endPoint y: 138, distance: 24.4
click at [431, 160] on span "Giao hàng" at bounding box center [440, 162] width 26 height 9
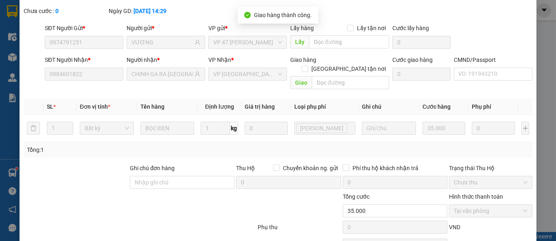
scroll to position [0, 0]
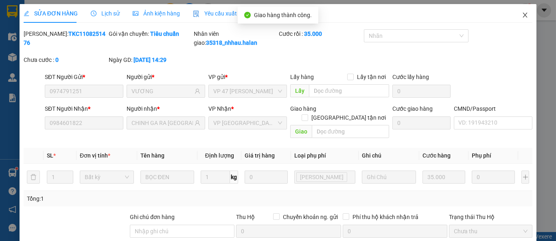
click at [522, 15] on icon "close" at bounding box center [525, 15] width 7 height 7
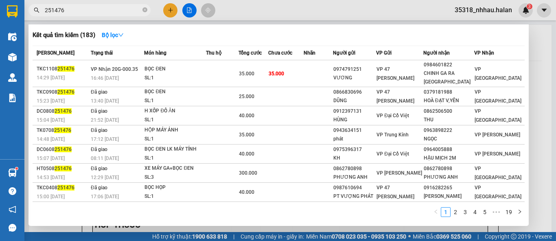
click at [113, 12] on input "251476" at bounding box center [93, 10] width 96 height 9
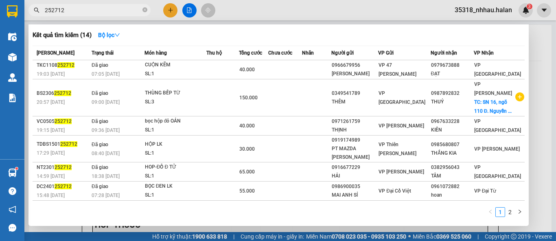
type input "252712"
click at [534, 55] on div at bounding box center [278, 120] width 556 height 241
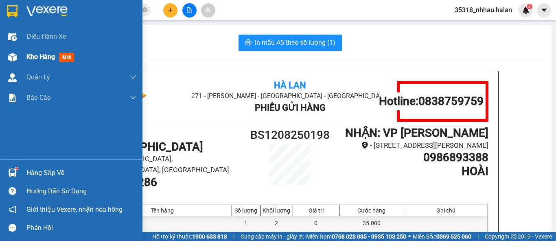
click at [41, 57] on span "Kho hàng" at bounding box center [40, 57] width 28 height 8
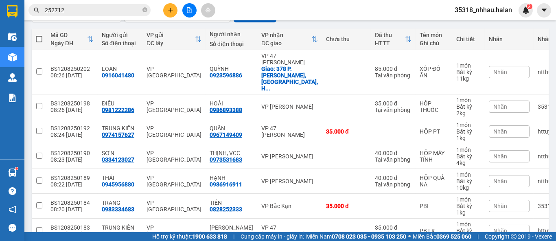
scroll to position [172, 0]
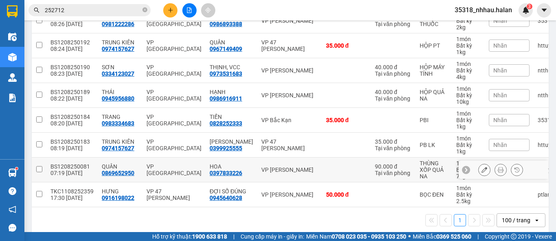
click at [272, 166] on div "VP [PERSON_NAME]" at bounding box center [289, 169] width 57 height 7
checkbox input "true"
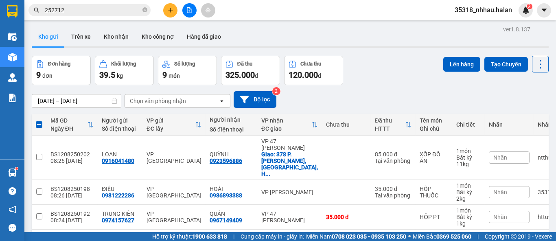
scroll to position [0, 0]
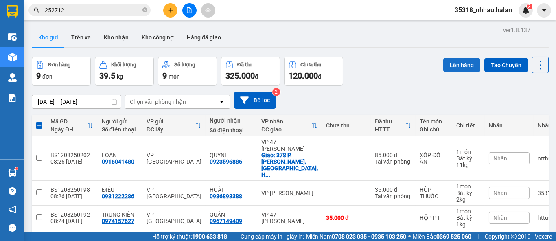
click at [451, 65] on button "Lên hàng" at bounding box center [461, 65] width 37 height 15
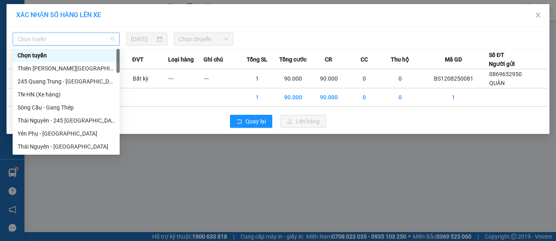
click at [81, 41] on span "Chọn tuyến" at bounding box center [66, 39] width 97 height 12
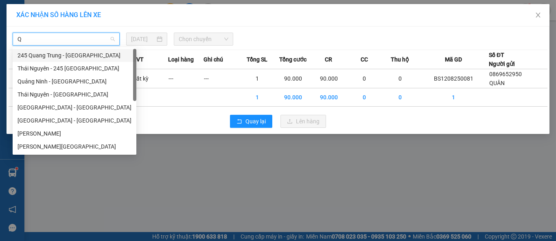
type input "QN"
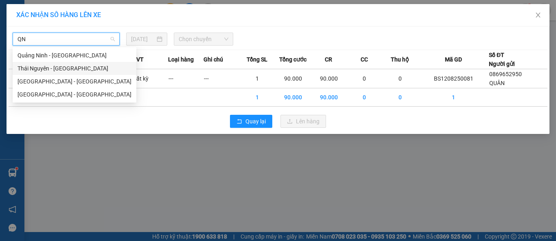
click at [64, 69] on div "Thái Nguyên - [GEOGRAPHIC_DATA]" at bounding box center [75, 68] width 114 height 9
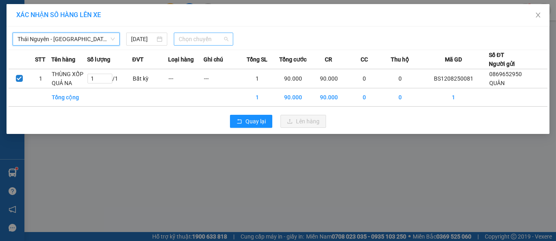
click at [196, 42] on span "Chọn chuyến" at bounding box center [204, 39] width 50 height 12
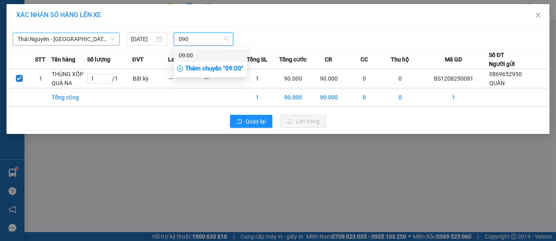
type input "0900"
click at [190, 53] on div "09:00" at bounding box center [211, 55] width 64 height 9
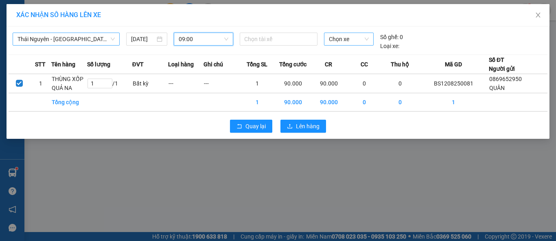
click at [338, 39] on span "Chọn xe" at bounding box center [349, 39] width 40 height 12
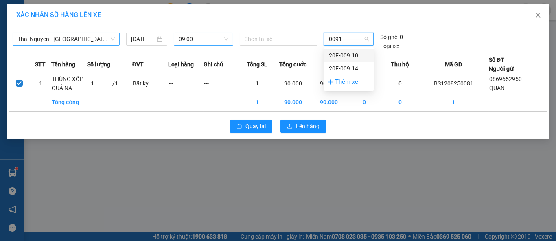
type input "00914"
click at [341, 55] on div "20F-009.14" at bounding box center [349, 55] width 40 height 9
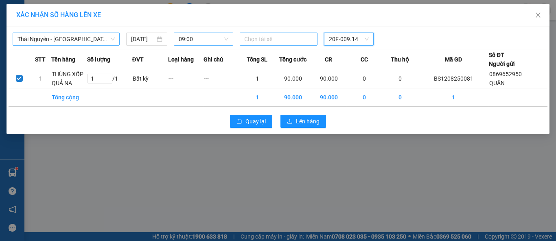
click at [280, 35] on div at bounding box center [279, 39] width 74 height 10
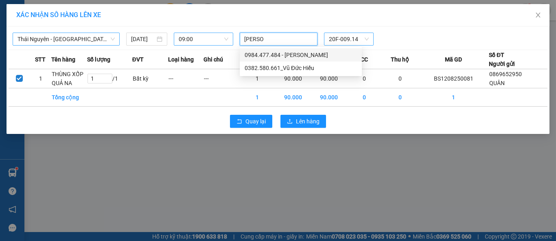
type input "[PERSON_NAME]"
click at [300, 68] on div "0382.580.661_Vũ Đức Hiếu" at bounding box center [301, 68] width 112 height 9
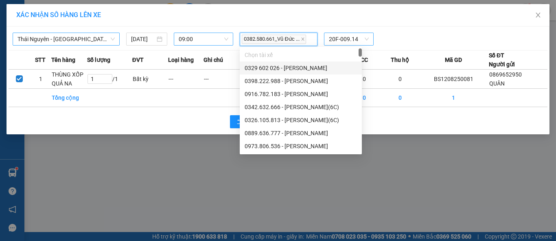
click at [415, 34] on div "0382.580.661_Vũ Đức ... 20F-009.14" at bounding box center [350, 39] width 226 height 13
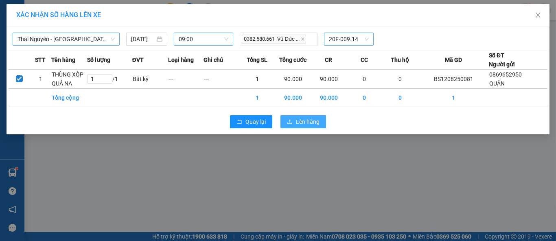
click at [315, 121] on span "Lên hàng" at bounding box center [308, 121] width 24 height 9
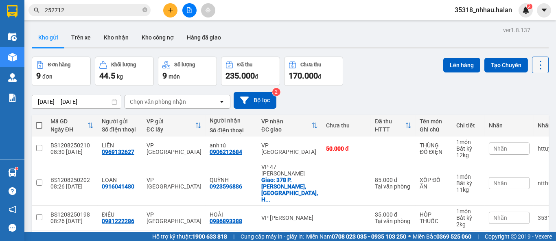
click at [537, 66] on icon at bounding box center [540, 64] width 11 height 11
click at [519, 118] on span "Làm mới" at bounding box center [522, 116] width 22 height 8
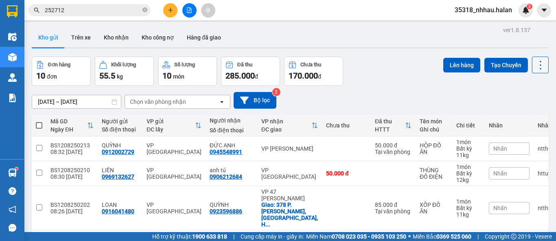
click at [535, 67] on icon at bounding box center [540, 64] width 11 height 11
click at [527, 116] on span "Làm mới" at bounding box center [522, 116] width 22 height 8
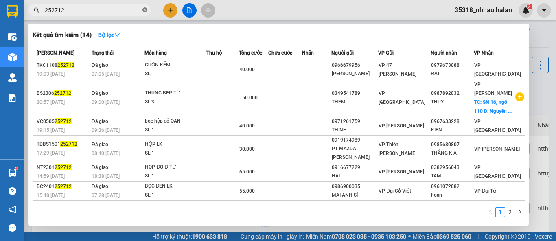
click at [146, 11] on icon "close-circle" at bounding box center [144, 9] width 5 height 5
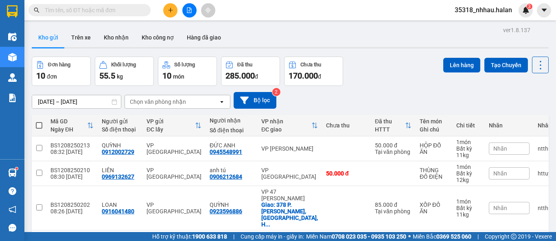
click at [392, 63] on div "Đơn hàng 10 đơn Khối lượng 55.5 kg Số lượng 10 món Đã thu 285.000 đ Chưa thu 17…" at bounding box center [290, 71] width 517 height 29
click at [535, 63] on icon at bounding box center [540, 64] width 11 height 11
click at [527, 118] on span "Làm mới" at bounding box center [522, 116] width 22 height 8
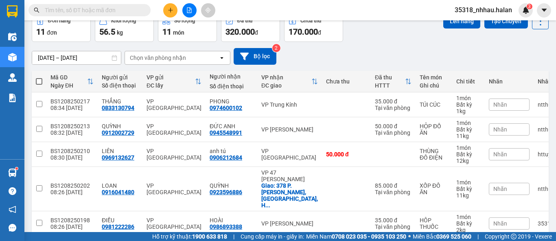
scroll to position [45, 0]
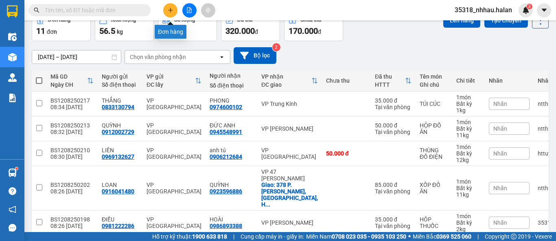
click at [169, 12] on icon "plus" at bounding box center [171, 10] width 6 height 6
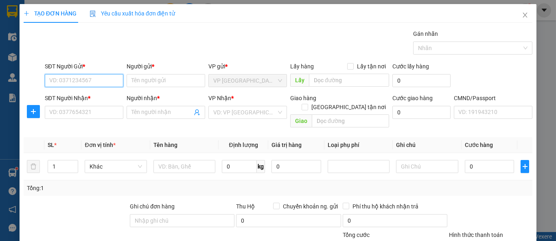
click at [99, 80] on input "SĐT Người Gửi *" at bounding box center [84, 80] width 79 height 13
type input "0868575155"
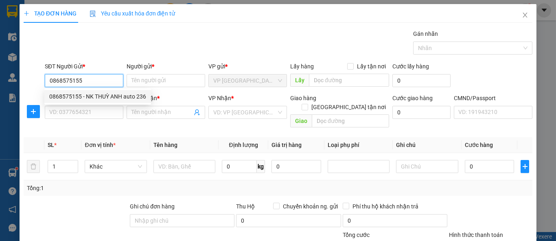
click at [104, 96] on div "0868575155 - NK THUỲ ANH auto 236" at bounding box center [97, 96] width 97 height 9
type input "NK THUỲ ANH auto 236"
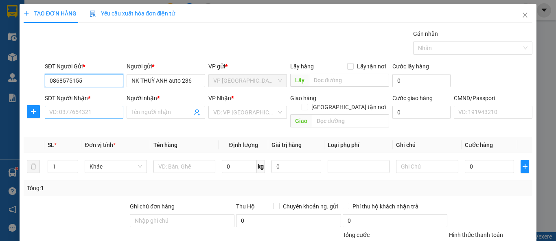
type input "0868575155"
click at [114, 114] on input "SĐT Người Nhận *" at bounding box center [84, 112] width 79 height 13
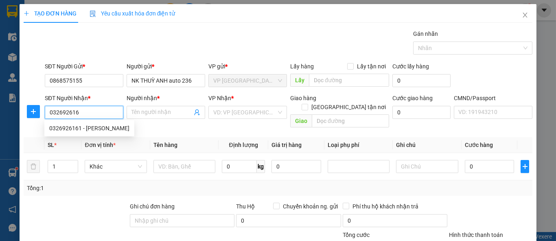
type input "0326926161"
click at [121, 125] on div "0326926161 - [PERSON_NAME]" at bounding box center [89, 128] width 80 height 9
type input "LAB [PERSON_NAME]"
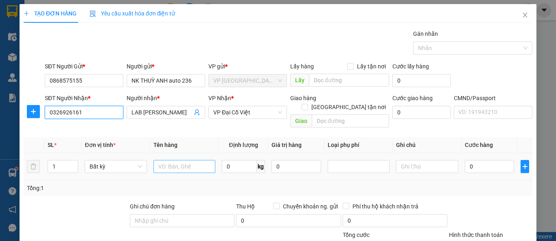
type input "0326926161"
click at [174, 160] on input "text" at bounding box center [184, 166] width 62 height 13
type input "HÔP MẪU"
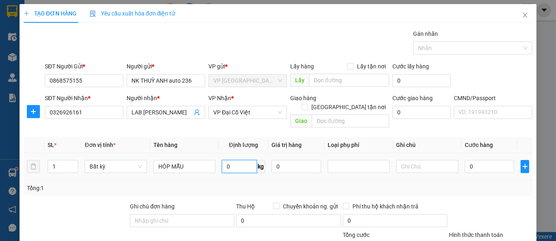
click at [234, 160] on input "0" at bounding box center [239, 166] width 35 height 13
type input "1"
type input "35.000"
click at [482, 184] on div "Tổng: 1" at bounding box center [278, 187] width 509 height 15
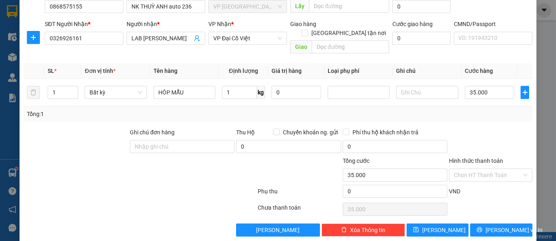
scroll to position [75, 0]
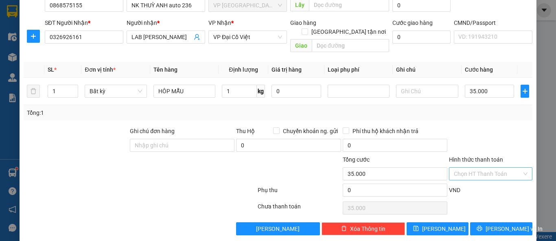
click at [482, 168] on input "Hình thức thanh toán" at bounding box center [488, 174] width 68 height 12
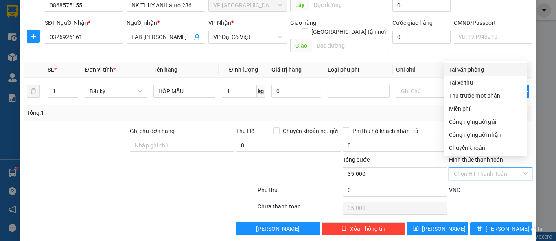
click at [466, 69] on div "Tại văn phòng" at bounding box center [485, 69] width 73 height 9
type input "0"
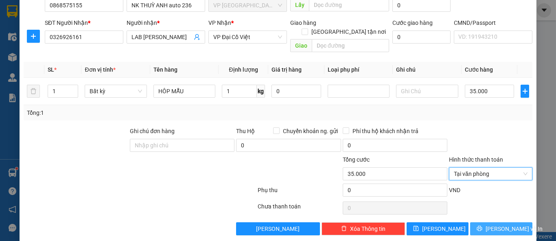
click at [494, 224] on span "[PERSON_NAME] và In" at bounding box center [514, 228] width 57 height 9
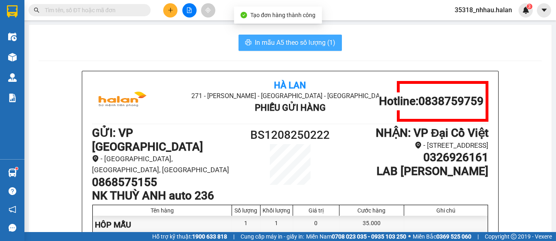
click at [303, 41] on span "In mẫu A5 theo số lượng (1)" at bounding box center [295, 42] width 81 height 10
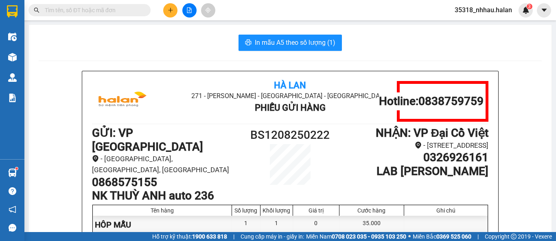
click at [103, 9] on input "text" at bounding box center [93, 10] width 96 height 9
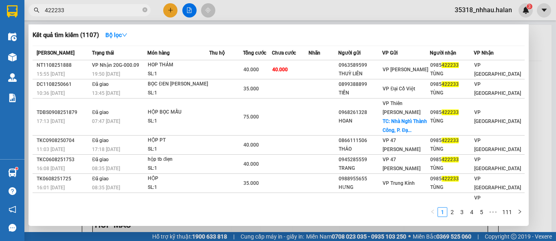
type input "422233"
click at [112, 16] on span "422233" at bounding box center [89, 10] width 122 height 12
click at [146, 10] on icon "close-circle" at bounding box center [144, 9] width 5 height 5
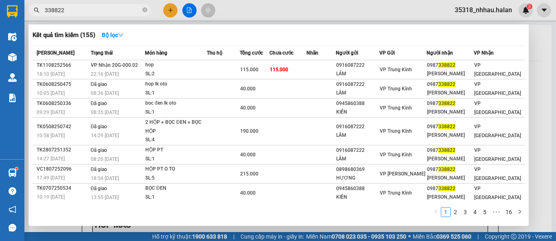
type input "338822"
click at [535, 70] on div at bounding box center [278, 120] width 556 height 241
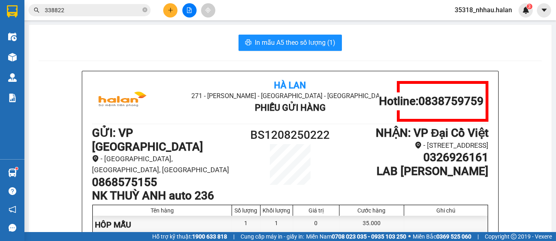
click at [161, 48] on div "In mẫu A5 theo số lượng (1)" at bounding box center [290, 43] width 503 height 16
click at [143, 11] on icon "close-circle" at bounding box center [144, 9] width 5 height 5
click at [151, 35] on div "In mẫu A5 theo số lượng (1)" at bounding box center [290, 43] width 503 height 16
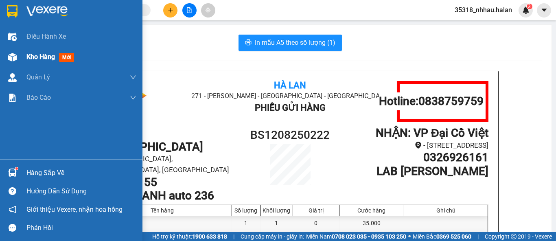
click at [36, 52] on div "Kho hàng mới" at bounding box center [51, 57] width 51 height 10
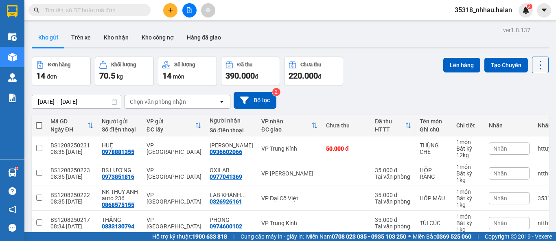
click at [535, 64] on icon at bounding box center [540, 64] width 11 height 11
click at [529, 114] on span "Làm mới" at bounding box center [522, 116] width 22 height 8
click at [375, 77] on div "Đơn hàng 14 đơn Khối lượng 70.5 kg Số lượng 14 món Đã thu 390.000 đ Chưa thu 22…" at bounding box center [290, 71] width 517 height 29
click at [120, 12] on input "text" at bounding box center [93, 10] width 96 height 9
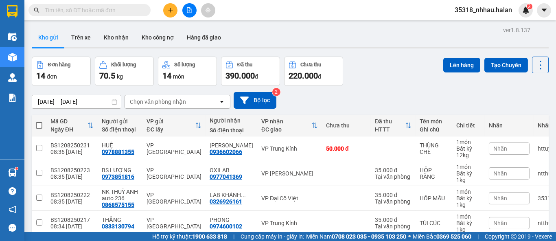
click at [120, 12] on input "text" at bounding box center [93, 10] width 96 height 9
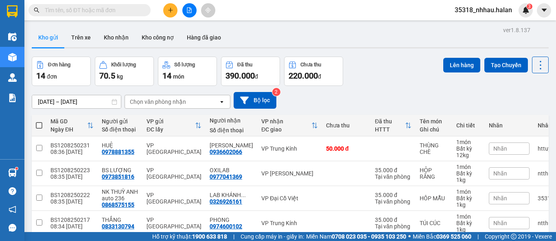
click at [120, 12] on input "text" at bounding box center [93, 10] width 96 height 9
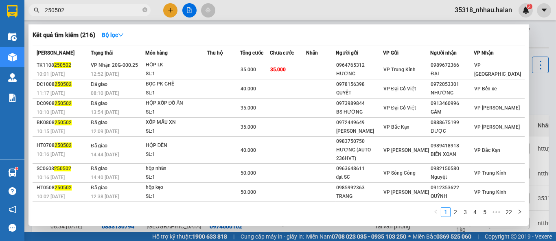
type input "250502"
click at [539, 45] on div at bounding box center [278, 120] width 556 height 241
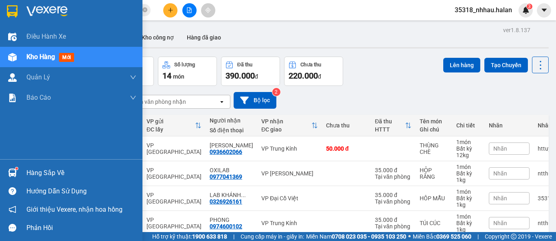
click at [33, 171] on div "Hàng sắp về" at bounding box center [81, 173] width 110 height 12
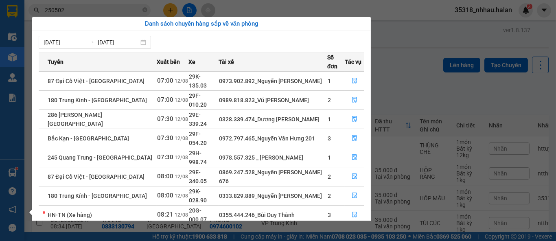
click at [401, 55] on section "Kết quả tìm kiếm ( 216 ) Bộ lọc Mã ĐH Trạng thái Món hàng Thu hộ Tổng cước Chưa…" at bounding box center [278, 120] width 556 height 241
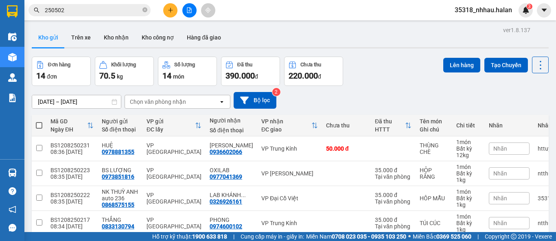
click at [176, 102] on div "Chọn văn phòng nhận" at bounding box center [158, 102] width 56 height 8
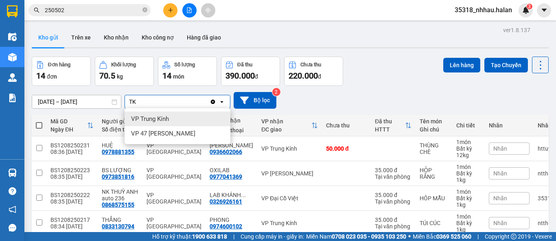
type input "TK"
click at [154, 117] on span "VP Trung Kính" at bounding box center [150, 119] width 38 height 8
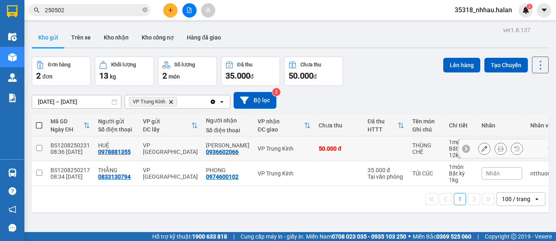
click at [279, 151] on div "VP Trung Kính" at bounding box center [284, 148] width 53 height 7
checkbox input "true"
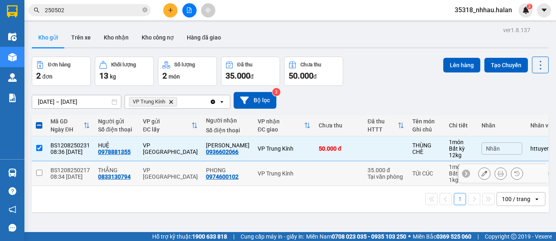
click at [279, 167] on td "VP Trung Kính" at bounding box center [284, 173] width 61 height 25
checkbox input "true"
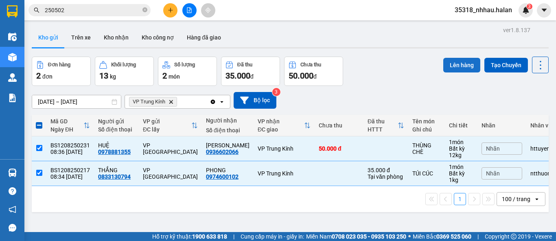
click at [450, 68] on button "Lên hàng" at bounding box center [461, 65] width 37 height 15
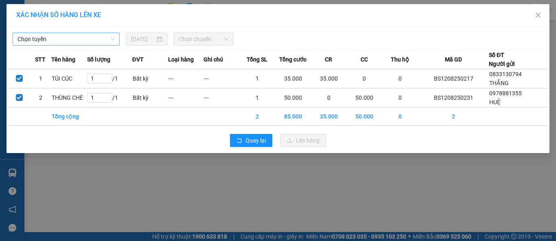
click at [68, 39] on span "Chọn tuyến" at bounding box center [66, 39] width 97 height 12
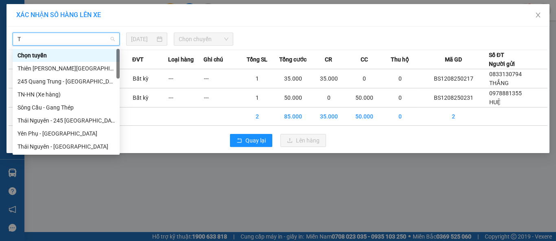
type input "TK"
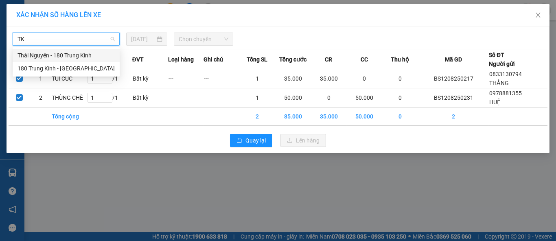
click at [73, 55] on div "Thái Nguyên - 180 Trung Kính" at bounding box center [66, 55] width 97 height 9
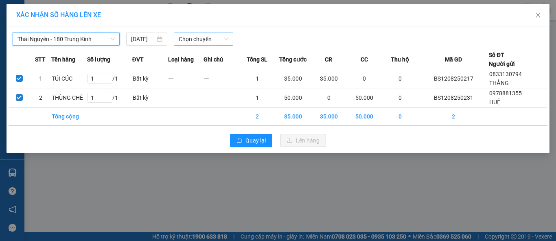
click at [195, 39] on span "Chọn chuyến" at bounding box center [204, 39] width 50 height 12
type input "950"
click at [218, 55] on div "09:00 - 29B-209.50" at bounding box center [211, 55] width 64 height 9
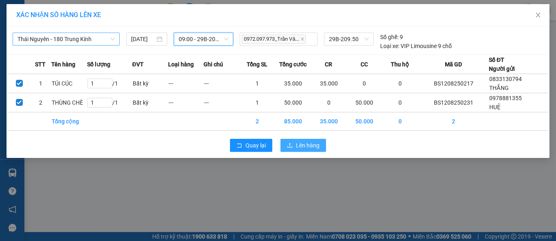
click at [307, 142] on span "Lên hàng" at bounding box center [308, 145] width 24 height 9
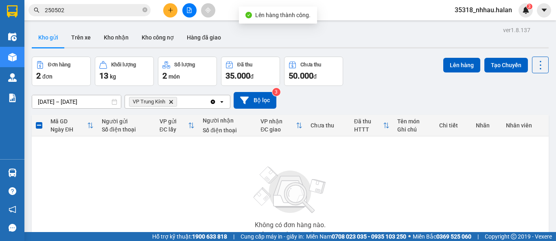
click at [171, 99] on icon "Delete" at bounding box center [171, 101] width 5 height 5
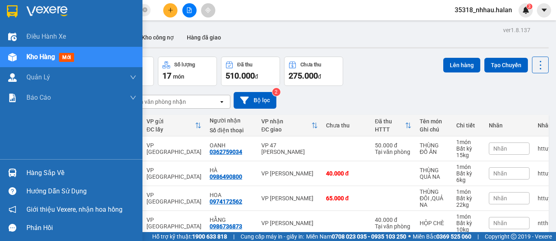
click at [36, 173] on div "Hàng sắp về" at bounding box center [81, 173] width 110 height 12
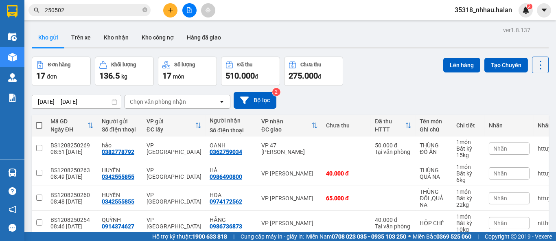
click at [394, 85] on section "Kết quả tìm kiếm ( 216 ) Bộ lọc Mã ĐH Trạng thái Món hàng Thu hộ Tổng cước Chưa…" at bounding box center [278, 120] width 556 height 241
click at [152, 101] on div "Chọn văn phòng nhận" at bounding box center [158, 102] width 56 height 8
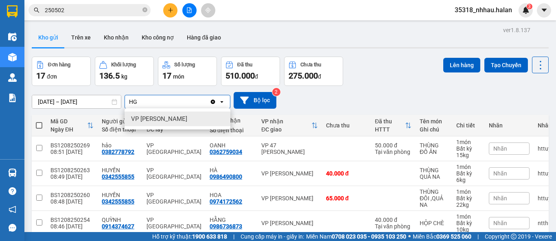
type input "HG"
drag, startPoint x: 175, startPoint y: 119, endPoint x: 180, endPoint y: 112, distance: 8.5
click at [175, 118] on div "VP [PERSON_NAME]" at bounding box center [178, 119] width 106 height 15
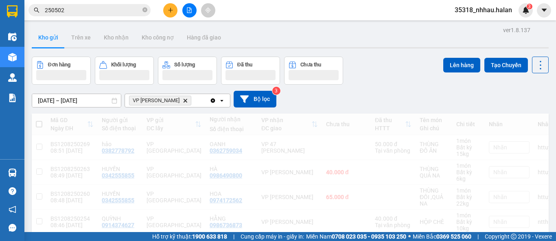
click at [191, 101] on div "VP [PERSON_NAME]" at bounding box center [167, 100] width 85 height 13
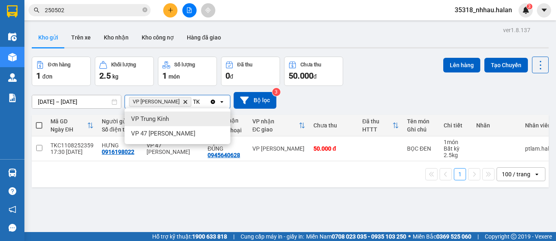
type input "TK"
click at [181, 119] on div "VP Trung Kính" at bounding box center [178, 119] width 106 height 15
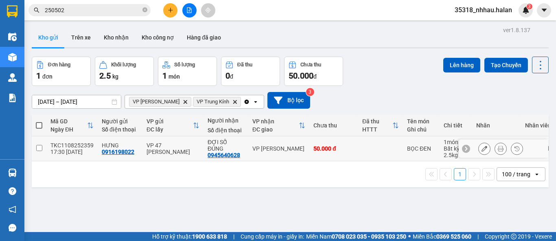
click at [208, 146] on div "ĐỢI SỐ ĐÚNG" at bounding box center [226, 145] width 37 height 13
checkbox input "true"
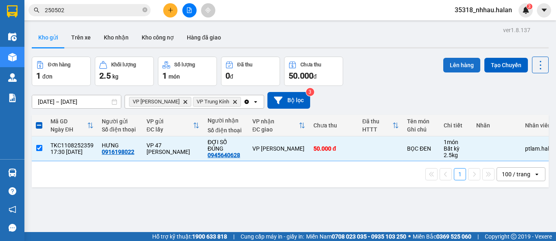
click at [454, 66] on button "Lên hàng" at bounding box center [461, 65] width 37 height 15
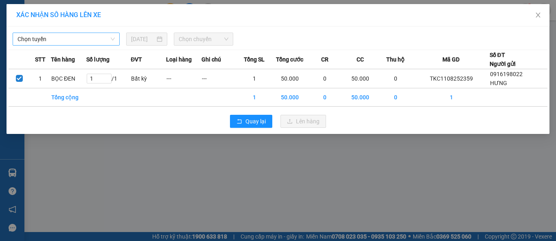
click at [58, 42] on span "Chọn tuyến" at bounding box center [66, 39] width 97 height 12
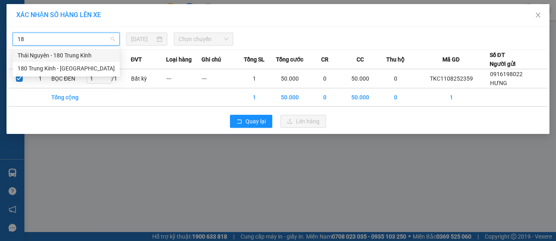
type input "180"
click at [73, 55] on div "Thái Nguyên - 180 Trung Kính" at bounding box center [66, 55] width 97 height 9
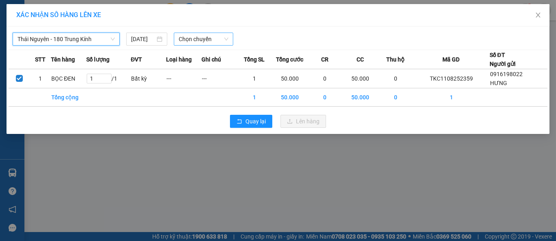
click at [188, 39] on span "Chọn chuyến" at bounding box center [204, 39] width 50 height 12
type input "950"
click at [203, 58] on div "09:00 - 29B-209.50" at bounding box center [211, 55] width 64 height 9
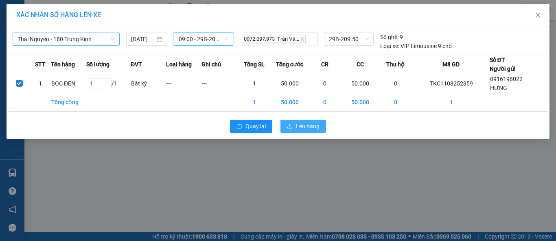
click at [303, 128] on span "Lên hàng" at bounding box center [308, 126] width 24 height 9
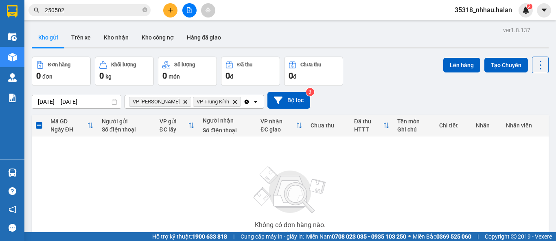
click at [245, 103] on icon "Clear all" at bounding box center [247, 101] width 4 height 4
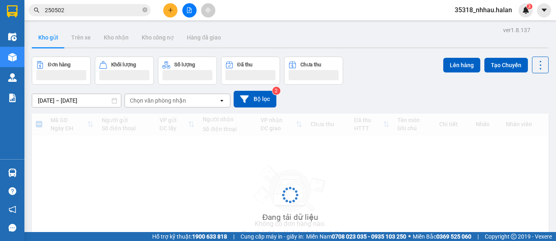
click at [197, 100] on div "Chọn văn phòng nhận" at bounding box center [172, 100] width 94 height 13
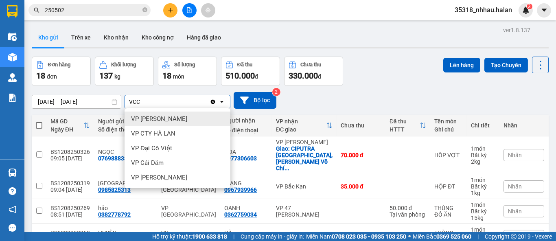
type input "VCC"
click at [177, 116] on div "VP [PERSON_NAME]" at bounding box center [178, 119] width 106 height 15
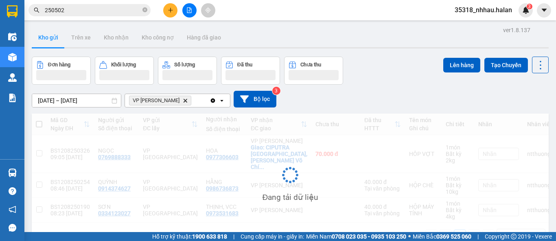
click at [192, 102] on div "VP Võ Chí Công Delete" at bounding box center [167, 100] width 85 height 13
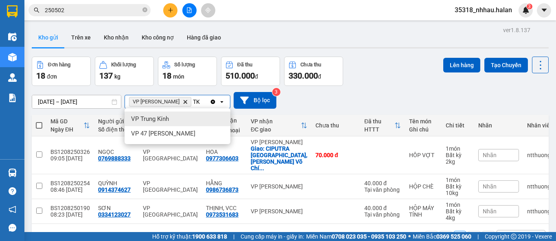
type input "TK"
drag, startPoint x: 170, startPoint y: 117, endPoint x: 230, endPoint y: 110, distance: 60.7
click at [170, 117] on div "VP Trung Kính" at bounding box center [178, 119] width 106 height 15
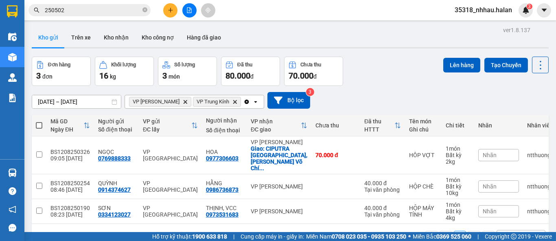
click at [243, 101] on div "Clear all open" at bounding box center [253, 101] width 20 height 13
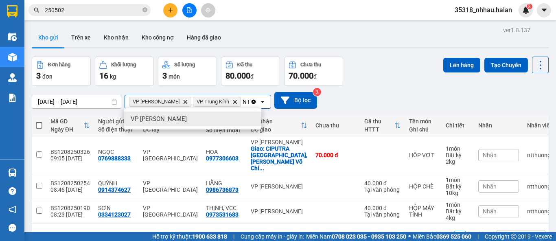
type input "NT"
click at [213, 120] on div "VP [PERSON_NAME]" at bounding box center [192, 119] width 137 height 15
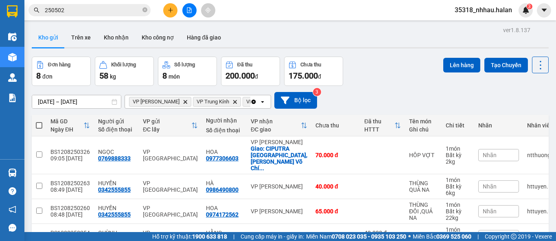
click at [39, 124] on span at bounding box center [39, 125] width 7 height 7
click at [39, 121] on input "checkbox" at bounding box center [39, 121] width 0 height 0
checkbox input "true"
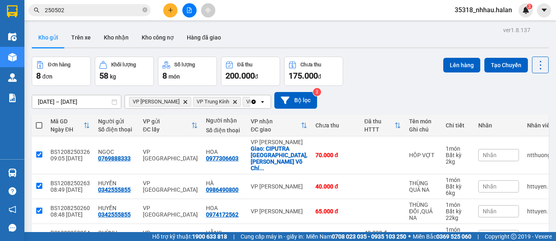
checkbox input "true"
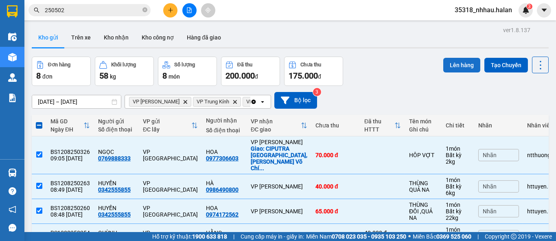
click at [443, 64] on button "Lên hàng" at bounding box center [461, 65] width 37 height 15
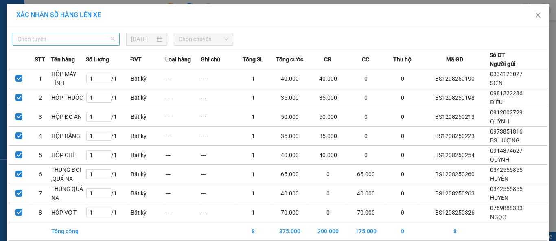
click at [82, 40] on span "Chọn tuyến" at bounding box center [66, 39] width 97 height 12
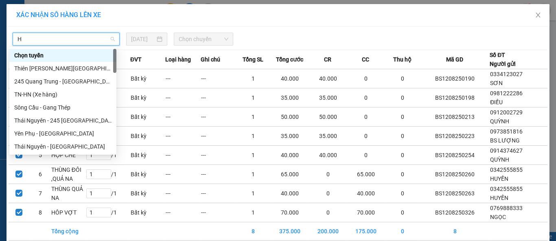
type input "HN"
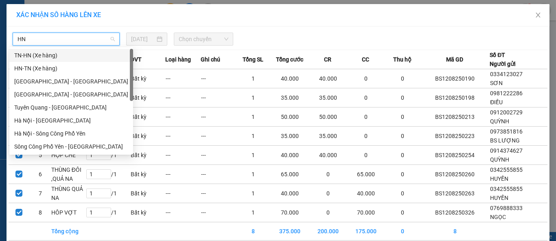
click at [33, 55] on div "TN-HN (Xe hàng)" at bounding box center [71, 55] width 114 height 9
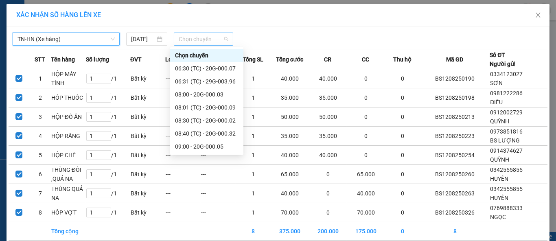
click at [196, 43] on span "Chọn chuyến" at bounding box center [204, 39] width 50 height 12
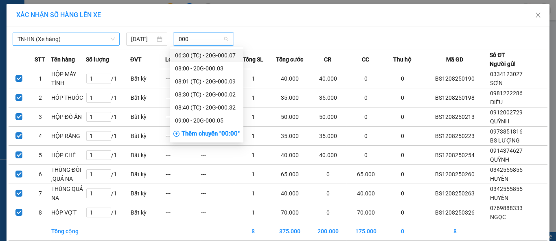
type input "0005"
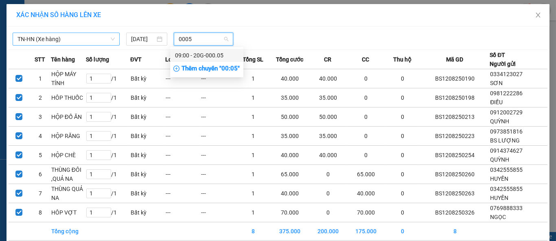
click at [226, 55] on div "09:00 - 20G-000.05" at bounding box center [207, 55] width 64 height 9
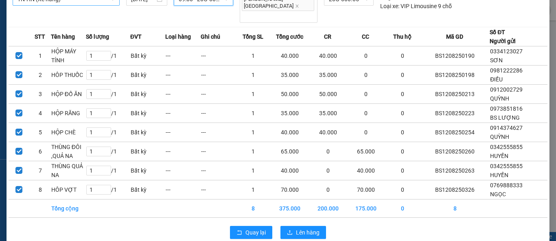
scroll to position [40, 0]
click at [306, 228] on span "Lên hàng" at bounding box center [308, 232] width 24 height 9
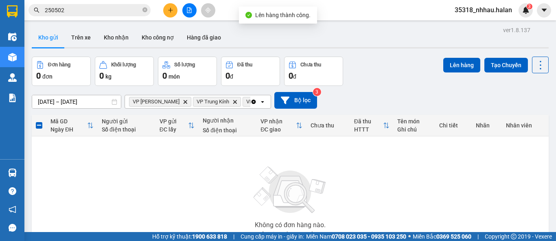
click at [252, 103] on icon "Clear all" at bounding box center [253, 102] width 7 height 7
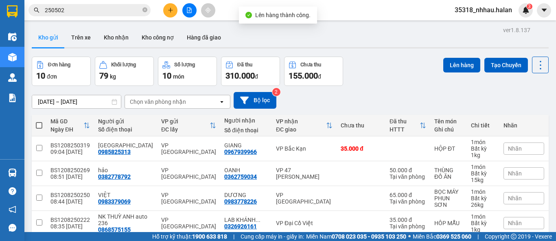
click at [42, 125] on span at bounding box center [39, 125] width 7 height 7
click at [39, 121] on input "checkbox" at bounding box center [39, 121] width 0 height 0
checkbox input "true"
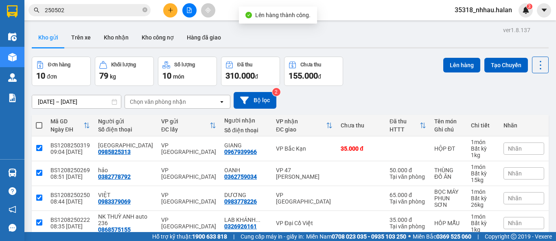
checkbox input "true"
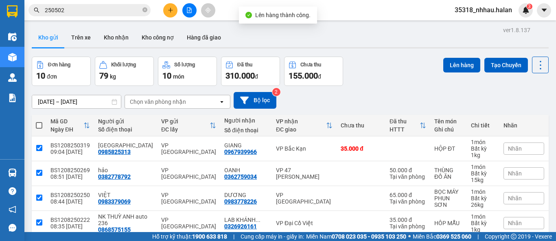
checkbox input "true"
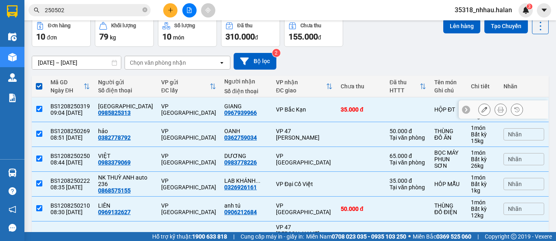
scroll to position [45, 0]
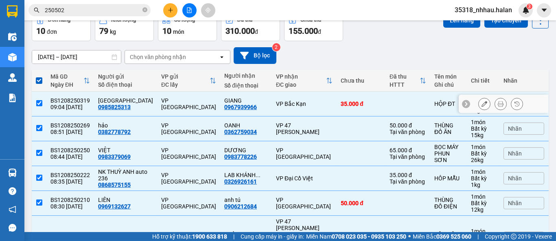
click at [40, 101] on input "checkbox" at bounding box center [39, 103] width 6 height 6
checkbox input "false"
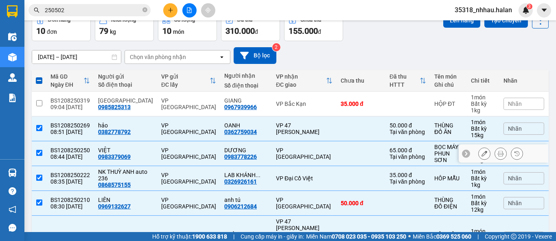
click at [39, 154] on input "checkbox" at bounding box center [39, 153] width 6 height 6
checkbox input "false"
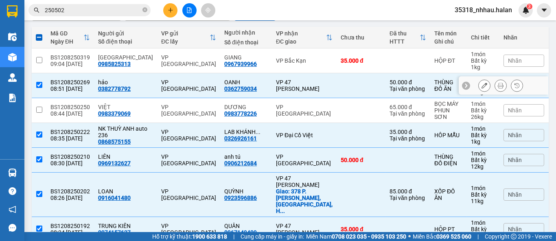
scroll to position [90, 0]
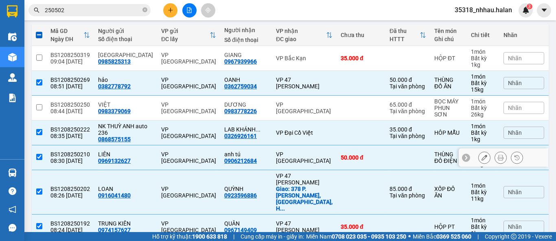
click at [39, 157] on input "checkbox" at bounding box center [39, 157] width 6 height 6
checkbox input "false"
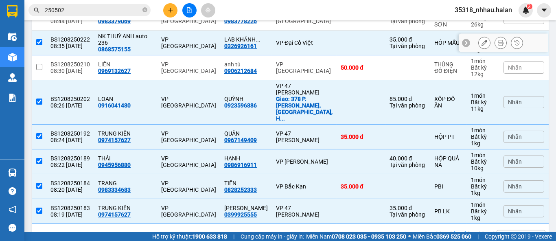
scroll to position [181, 0]
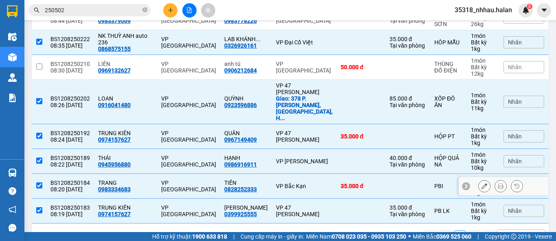
click at [40, 182] on input "checkbox" at bounding box center [39, 185] width 6 height 6
checkbox input "false"
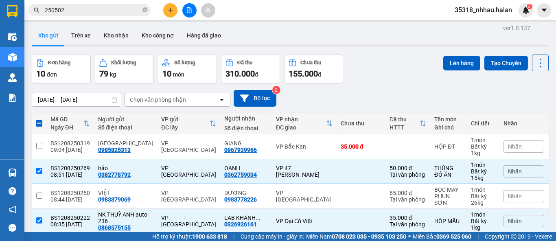
scroll to position [0, 0]
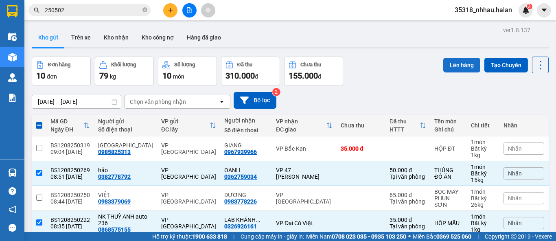
click at [451, 59] on button "Lên hàng" at bounding box center [461, 65] width 37 height 15
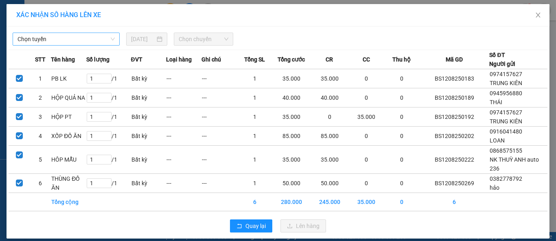
click at [88, 40] on span "Chọn tuyến" at bounding box center [66, 39] width 97 height 12
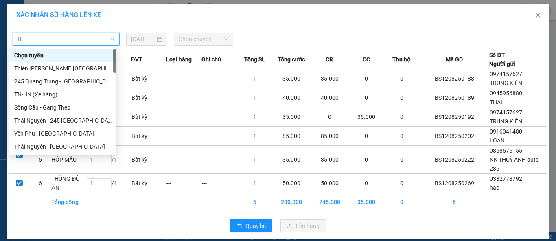
type input "HN"
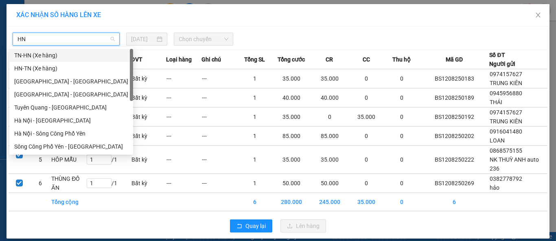
click at [39, 54] on div "TN-HN (Xe hàng)" at bounding box center [71, 55] width 114 height 9
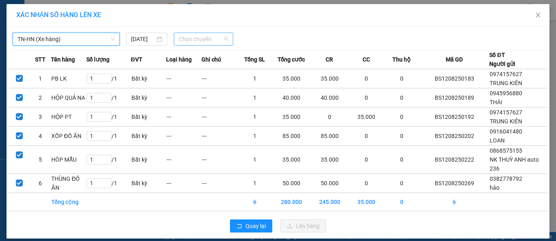
click at [200, 40] on span "Chọn chuyến" at bounding box center [204, 39] width 50 height 12
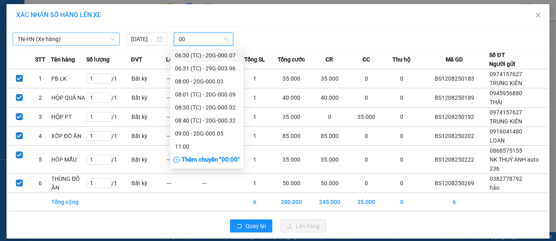
type input "0"
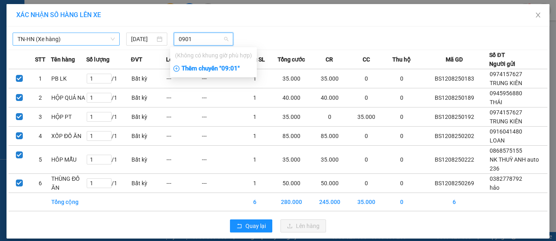
type input "0901"
click at [234, 68] on div "Thêm chuyến " 09:01 "" at bounding box center [213, 69] width 87 height 14
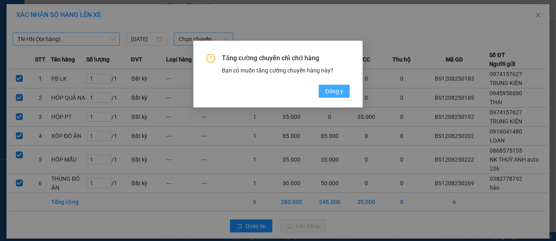
click at [337, 90] on span "Đồng ý" at bounding box center [334, 91] width 18 height 9
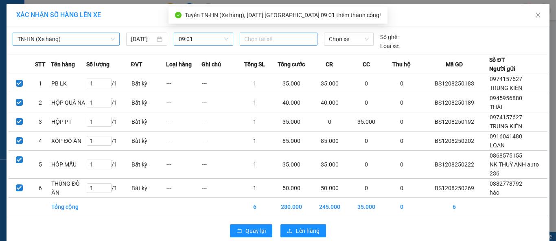
click at [270, 38] on div at bounding box center [279, 39] width 74 height 10
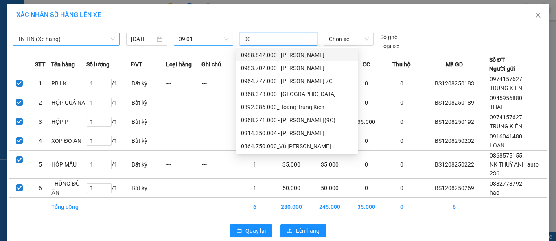
type input "0"
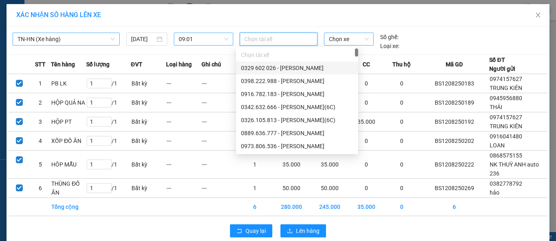
click at [342, 37] on span "Chọn xe" at bounding box center [349, 39] width 40 height 12
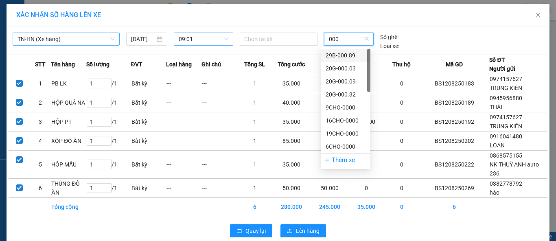
type input "0008"
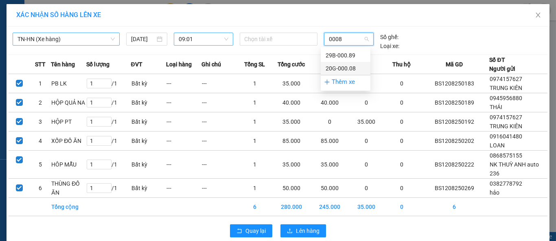
click at [353, 69] on div "20G-000.08" at bounding box center [346, 68] width 40 height 9
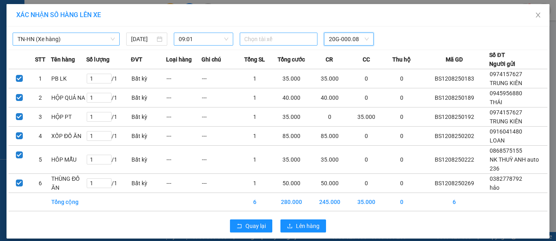
click at [252, 41] on div at bounding box center [279, 39] width 74 height 10
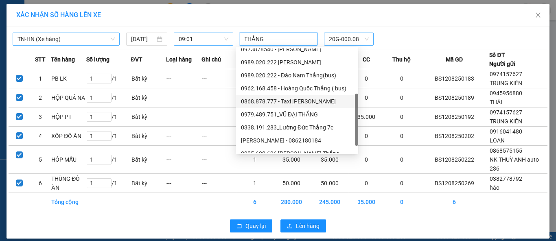
scroll to position [52, 0]
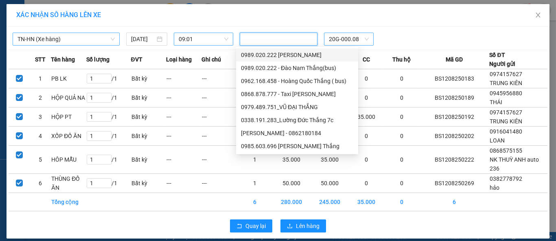
click at [271, 39] on div "THẮNG" at bounding box center [279, 39] width 74 height 10
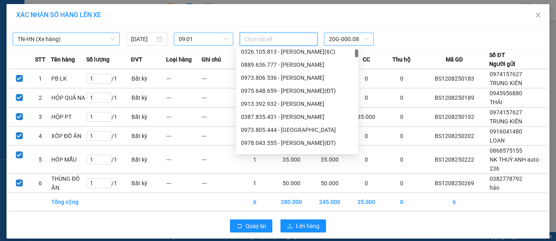
click at [271, 39] on div at bounding box center [279, 39] width 74 height 10
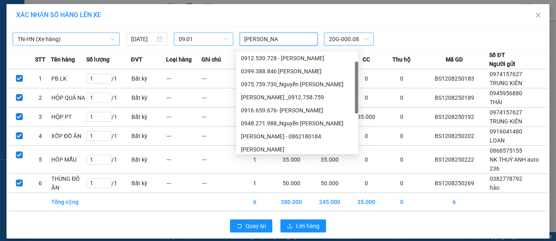
scroll to position [0, 0]
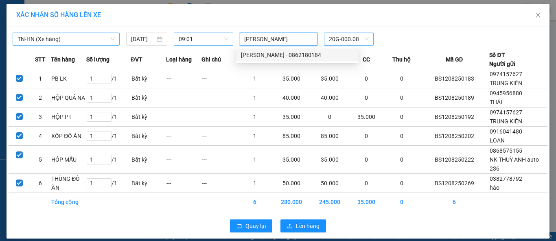
click at [300, 54] on div "[PERSON_NAME] - 0862180184" at bounding box center [297, 54] width 112 height 9
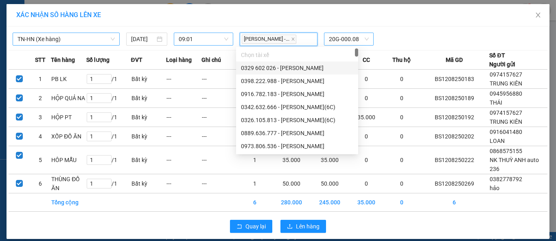
click at [414, 30] on div "TN-HN (Xe hàng) [DATE] 09:01 [PERSON_NAME] -... 20G-000.08" at bounding box center [278, 37] width 539 height 18
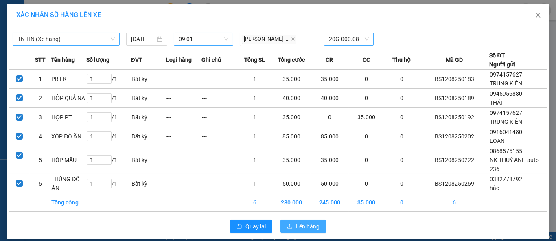
click at [311, 226] on span "Lên hàng" at bounding box center [308, 226] width 24 height 9
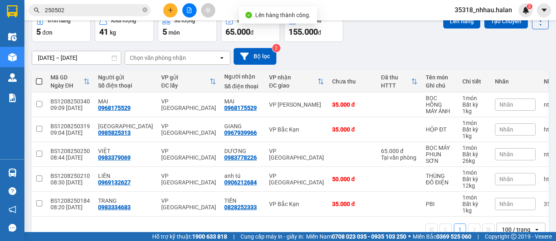
scroll to position [45, 0]
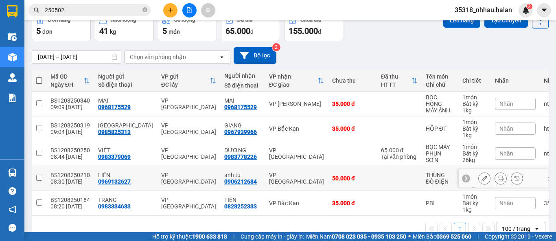
click at [296, 179] on div "VP [GEOGRAPHIC_DATA]" at bounding box center [296, 178] width 55 height 13
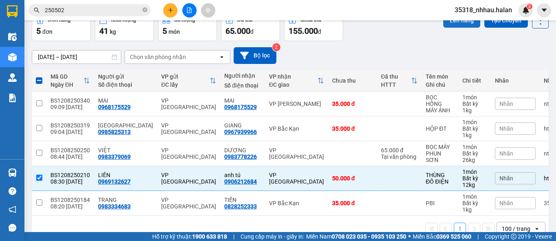
click at [451, 22] on button "Lên hàng" at bounding box center [461, 20] width 37 height 15
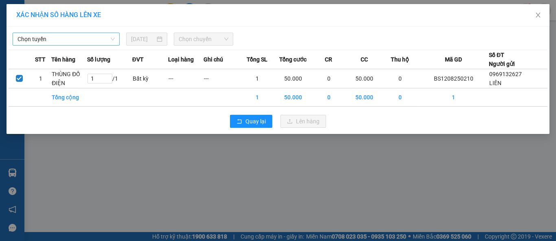
click at [81, 38] on span "Chọn tuyến" at bounding box center [66, 39] width 97 height 12
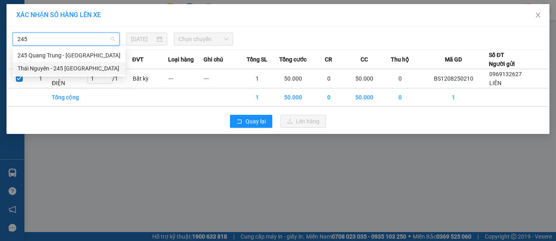
click at [94, 69] on div "Thái Nguyên - 245 [GEOGRAPHIC_DATA]" at bounding box center [69, 68] width 103 height 9
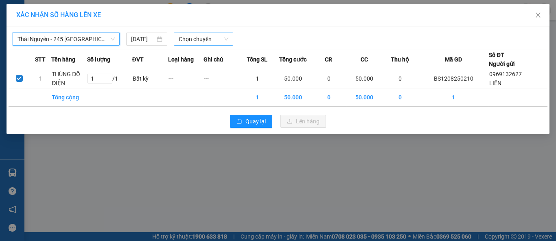
click at [190, 36] on span "Chọn chuyến" at bounding box center [204, 39] width 50 height 12
click at [216, 53] on div "09:00 - 29B-153.04" at bounding box center [211, 55] width 64 height 9
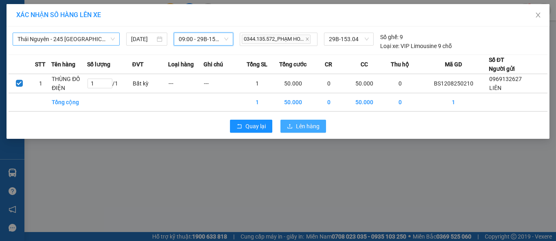
click at [295, 128] on button "Lên hàng" at bounding box center [303, 126] width 46 height 13
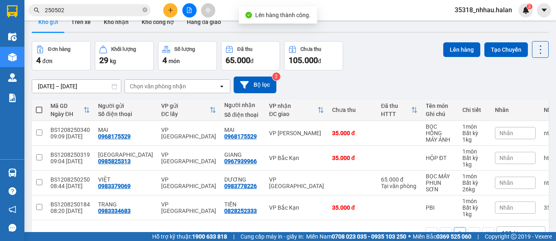
scroll to position [41, 0]
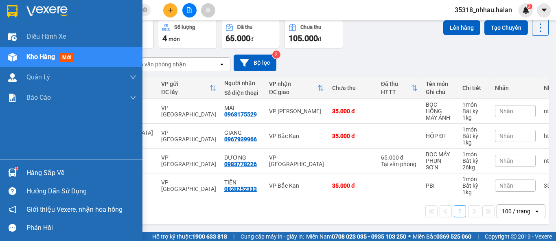
click at [36, 172] on div "Hàng sắp về" at bounding box center [81, 173] width 110 height 12
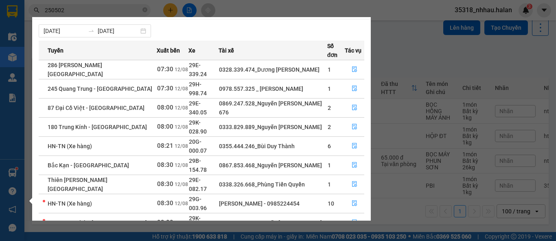
scroll to position [13, 0]
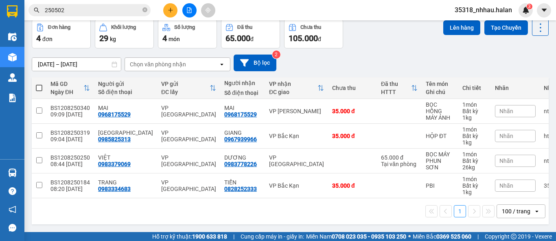
click at [400, 59] on section "Kết quả tìm kiếm ( 216 ) Bộ lọc Mã ĐH Trạng thái Món hàng Thu hộ Tổng cước Chưa…" at bounding box center [278, 120] width 556 height 241
click at [534, 31] on button at bounding box center [540, 27] width 17 height 17
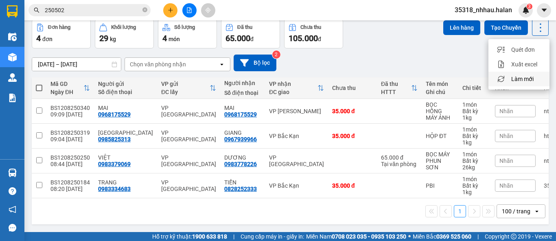
click at [529, 78] on span "Làm mới" at bounding box center [522, 79] width 22 height 8
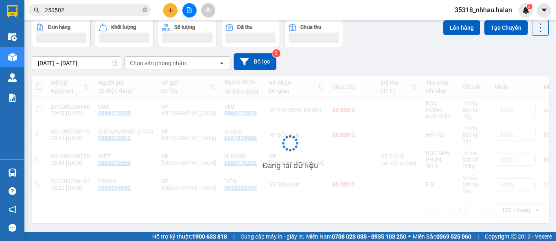
scroll to position [39, 0]
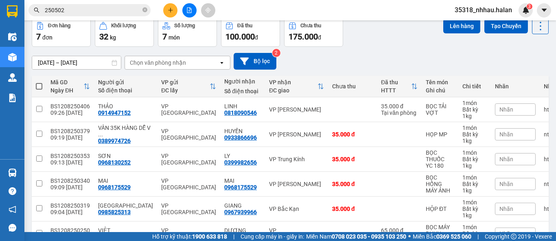
click at [203, 62] on div "Chọn văn phòng nhận" at bounding box center [172, 62] width 94 height 13
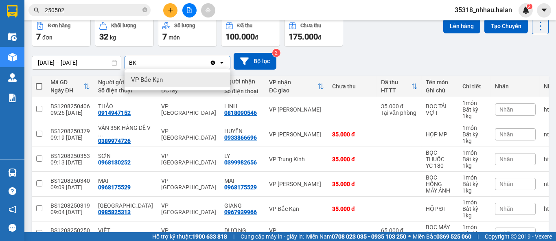
click at [194, 78] on div "VP Bắc Kạn" at bounding box center [178, 79] width 106 height 15
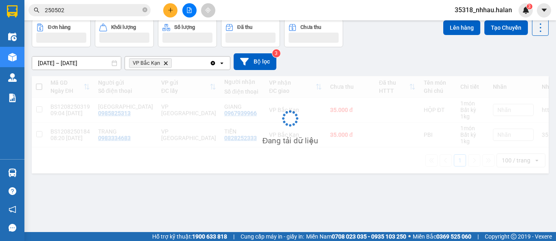
scroll to position [37, 0]
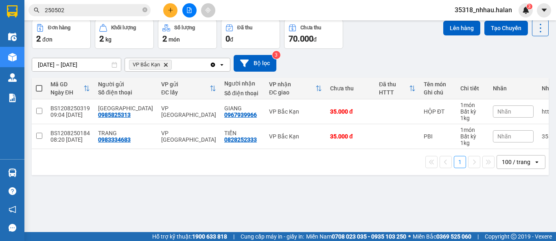
click at [180, 64] on div "VP Bắc Kạn Delete" at bounding box center [167, 64] width 85 height 13
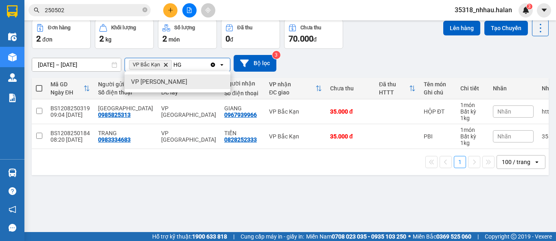
click at [177, 82] on div "VP [PERSON_NAME]" at bounding box center [178, 81] width 106 height 15
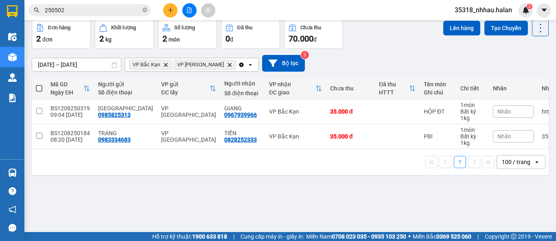
click at [239, 64] on icon "Clear all" at bounding box center [241, 64] width 4 height 4
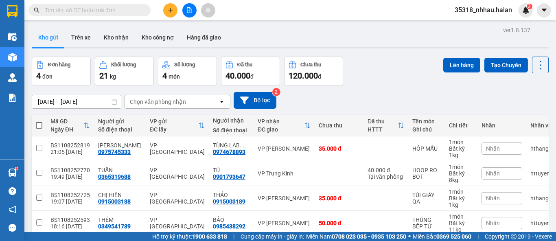
scroll to position [41, 0]
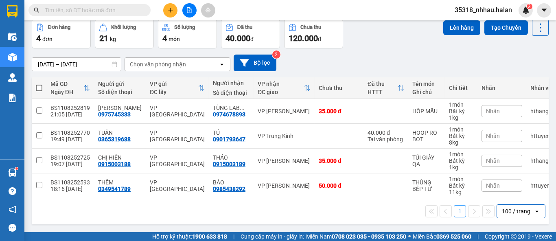
click at [202, 66] on div "Chọn văn phòng nhận" at bounding box center [172, 64] width 94 height 13
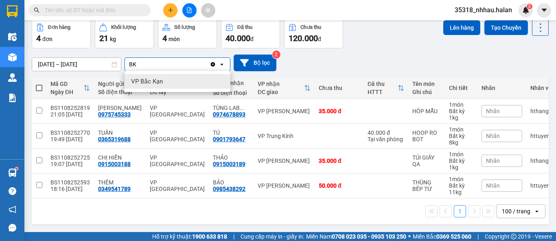
type input "BK"
click at [165, 80] on div "VP Bắc Kạn" at bounding box center [178, 81] width 106 height 15
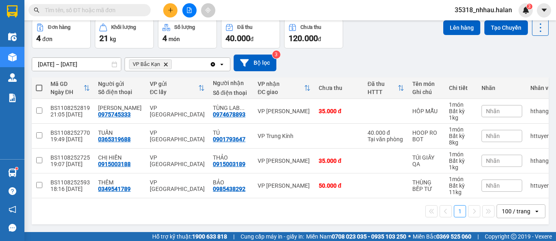
scroll to position [37, 0]
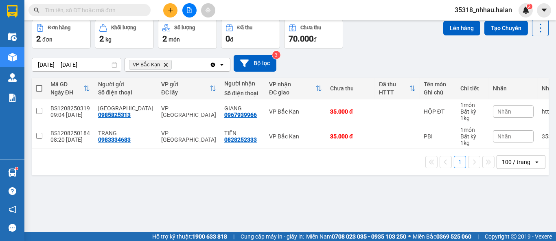
click at [40, 88] on span at bounding box center [39, 88] width 7 height 7
click at [39, 84] on input "checkbox" at bounding box center [39, 84] width 0 height 0
checkbox input "true"
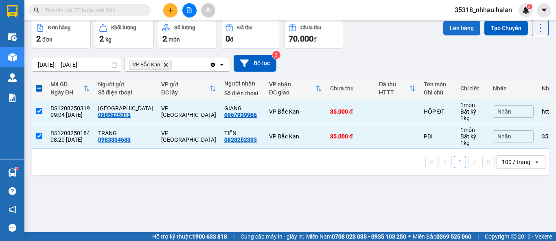
click at [459, 29] on button "Lên hàng" at bounding box center [461, 28] width 37 height 15
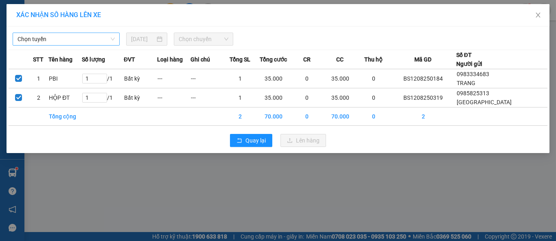
click at [84, 40] on span "Chọn tuyến" at bounding box center [66, 39] width 97 height 12
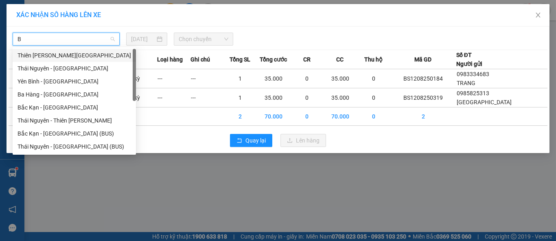
type input "BK"
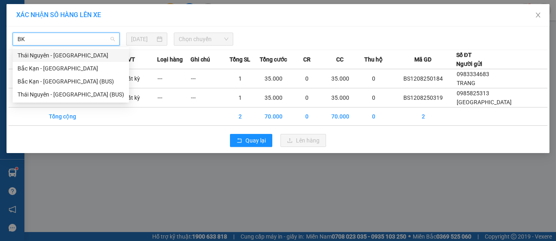
click at [70, 56] on div "Thái Nguyên - Bắc Kạn" at bounding box center [71, 55] width 107 height 9
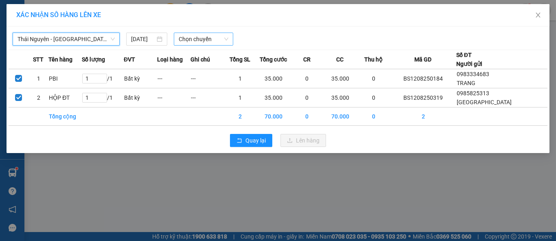
click at [186, 35] on span "Chọn chuyến" at bounding box center [204, 39] width 50 height 12
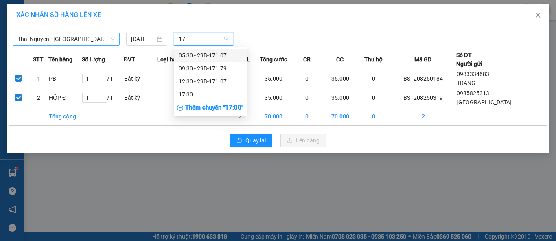
type input "179"
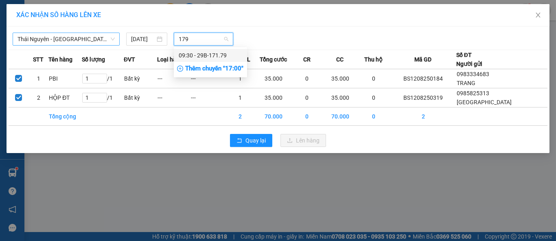
click at [226, 55] on div "09:30 - 29B-171.79" at bounding box center [211, 55] width 64 height 9
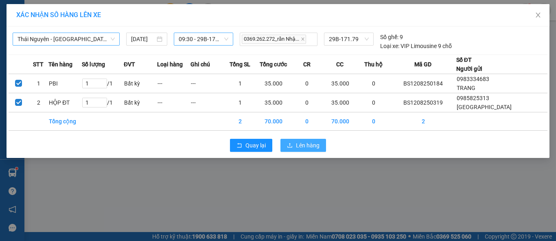
click at [299, 142] on span "Lên hàng" at bounding box center [308, 145] width 24 height 9
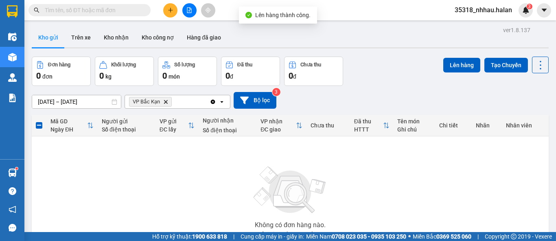
click at [212, 102] on icon "Clear all" at bounding box center [213, 101] width 4 height 4
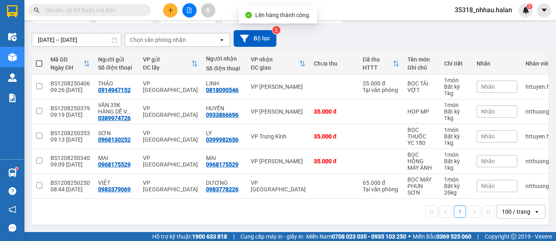
scroll to position [66, 0]
